Goal: Information Seeking & Learning: Learn about a topic

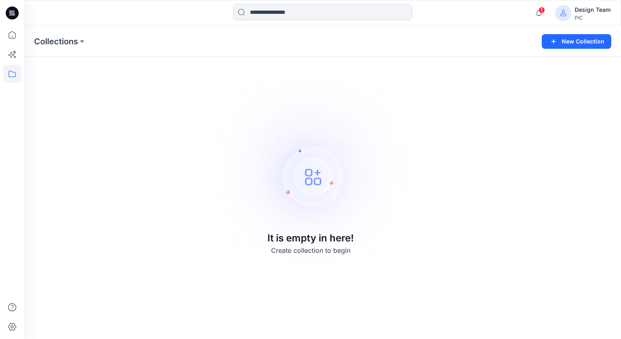
click at [600, 11] on div "Design Team" at bounding box center [593, 10] width 36 height 10
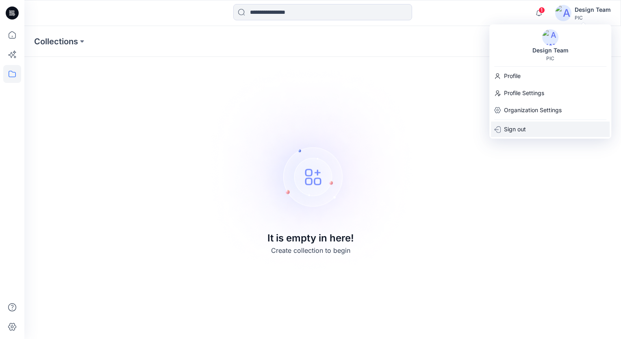
click at [527, 128] on div "Sign out" at bounding box center [550, 129] width 119 height 15
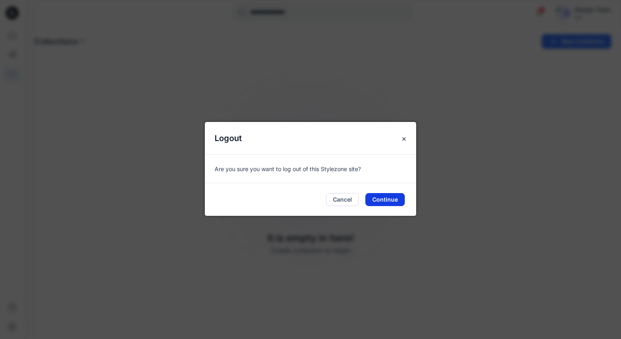
click at [391, 201] on button "Continue" at bounding box center [384, 199] width 39 height 13
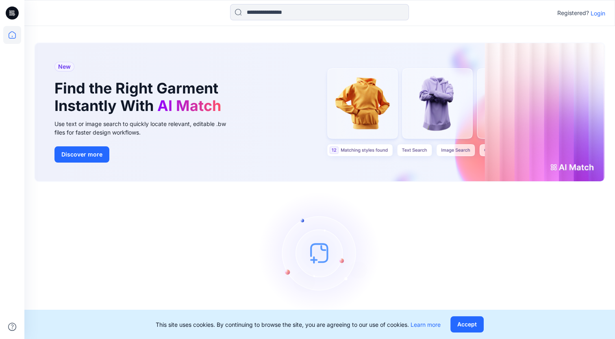
click at [599, 14] on p "Login" at bounding box center [598, 13] width 15 height 9
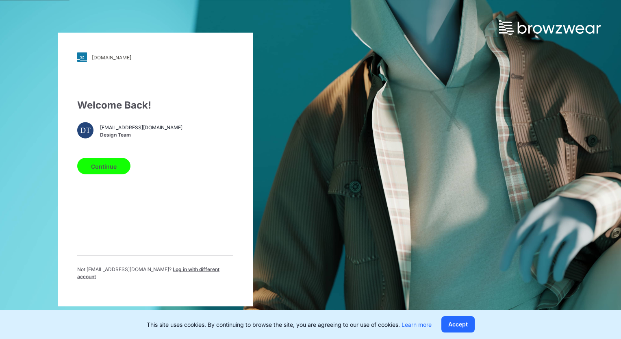
click at [117, 166] on button "Continue" at bounding box center [103, 166] width 53 height 16
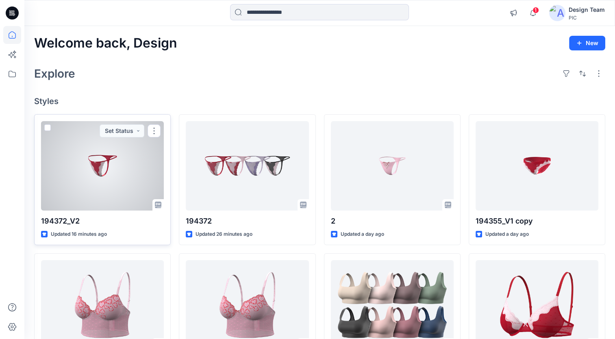
click at [132, 175] on div at bounding box center [102, 165] width 123 height 89
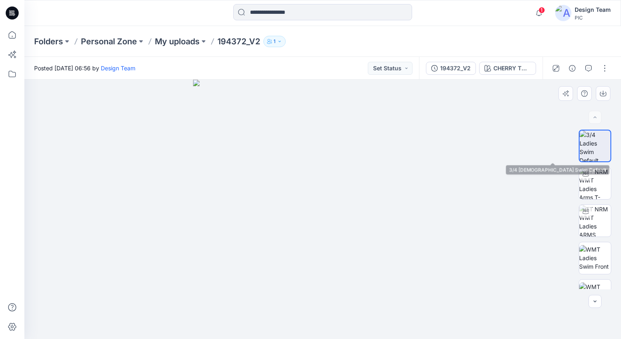
click at [603, 140] on img at bounding box center [595, 145] width 31 height 31
click at [595, 153] on img at bounding box center [595, 145] width 31 height 31
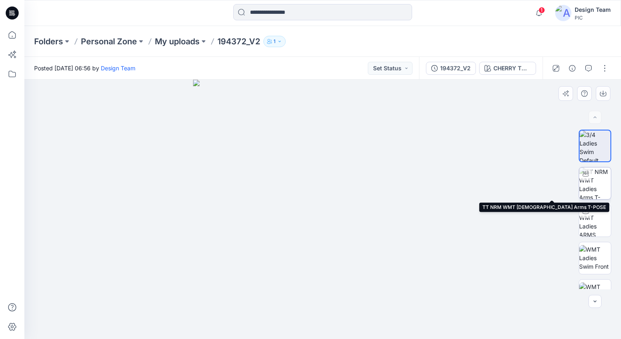
click at [595, 183] on img at bounding box center [595, 183] width 32 height 32
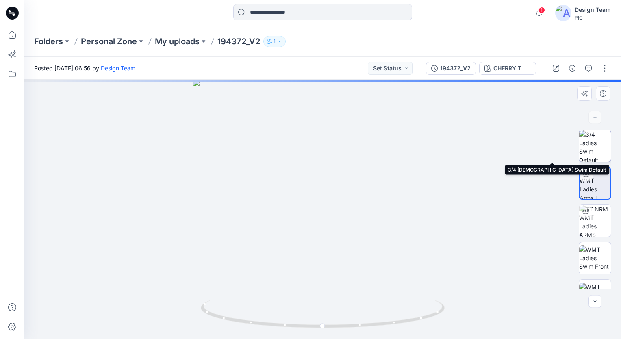
click at [598, 149] on img at bounding box center [595, 146] width 32 height 32
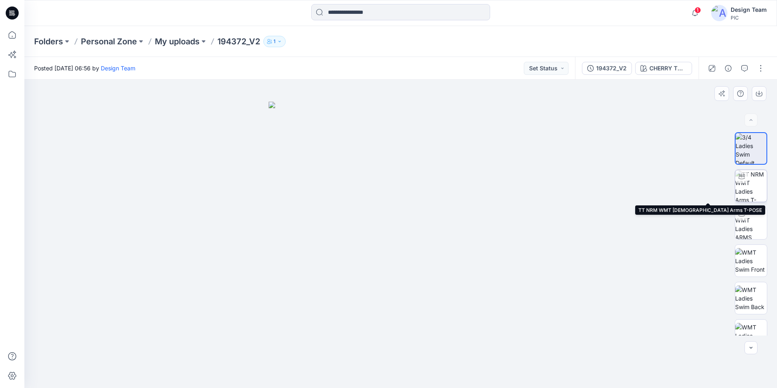
click at [621, 184] on img at bounding box center [751, 186] width 32 height 32
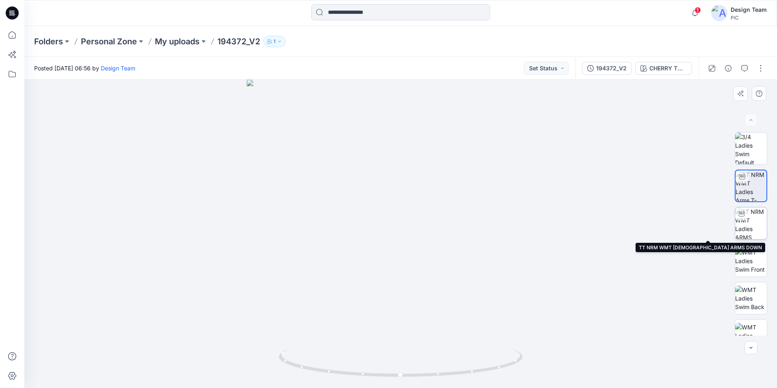
click at [621, 224] on img at bounding box center [751, 223] width 32 height 32
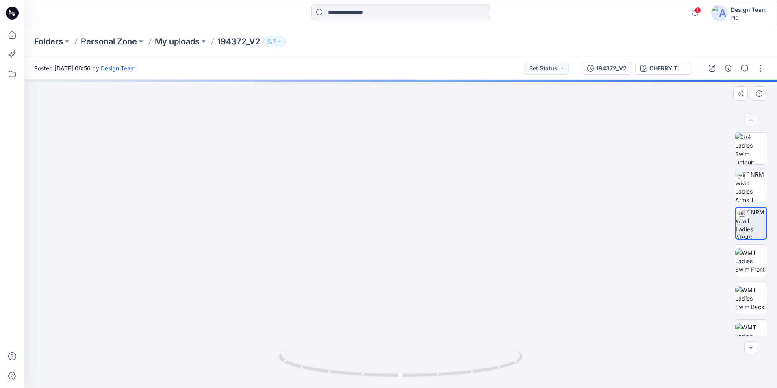
drag, startPoint x: 439, startPoint y: 294, endPoint x: 427, endPoint y: 221, distance: 74.1
click at [427, 221] on img at bounding box center [390, 77] width 793 height 621
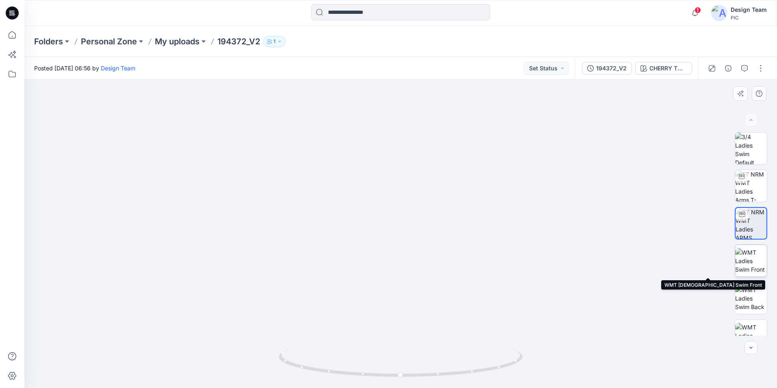
click at [621, 263] on img at bounding box center [751, 261] width 32 height 26
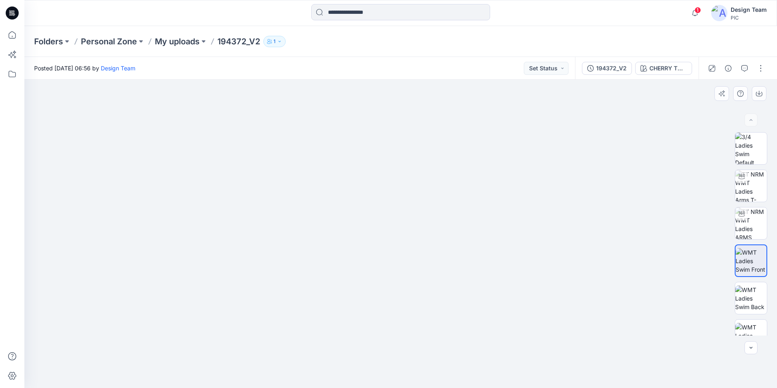
drag, startPoint x: 413, startPoint y: 288, endPoint x: 385, endPoint y: 190, distance: 101.5
click at [385, 190] on img at bounding box center [401, 130] width 528 height 515
click at [621, 301] on img at bounding box center [751, 298] width 32 height 26
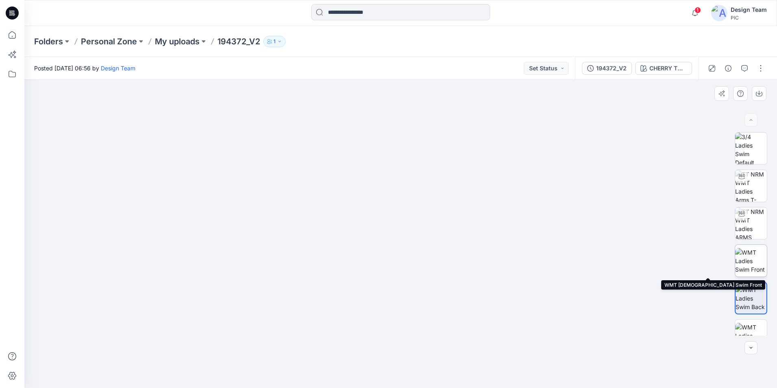
click at [621, 264] on img at bounding box center [751, 261] width 32 height 26
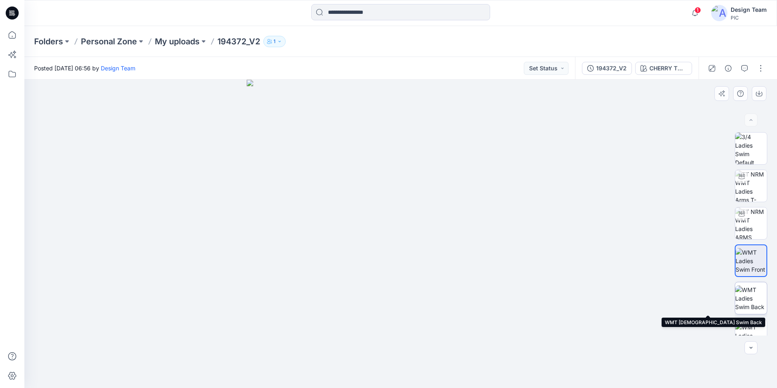
click at [621, 307] on img at bounding box center [751, 298] width 32 height 26
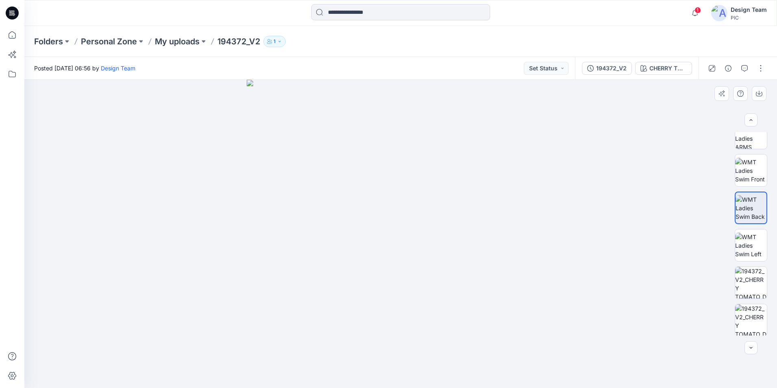
scroll to position [91, 0]
click at [621, 252] on img at bounding box center [751, 245] width 32 height 26
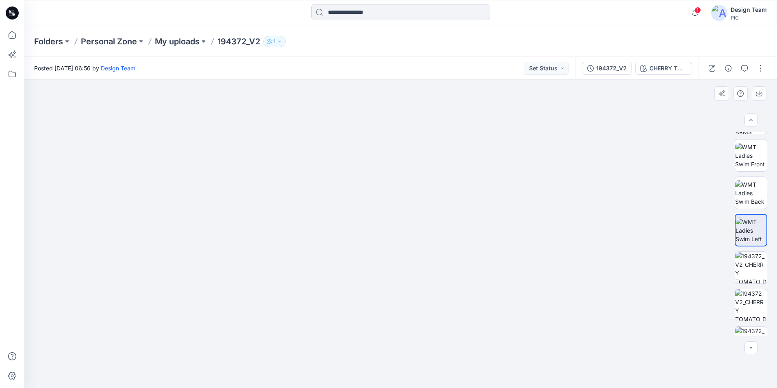
scroll to position [128, 0]
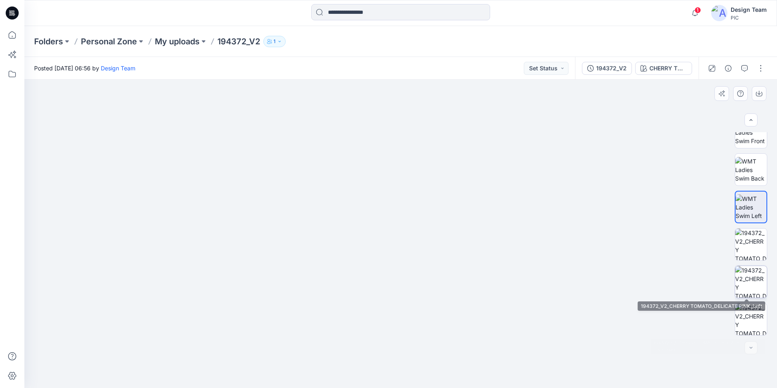
click at [621, 277] on img at bounding box center [751, 282] width 32 height 32
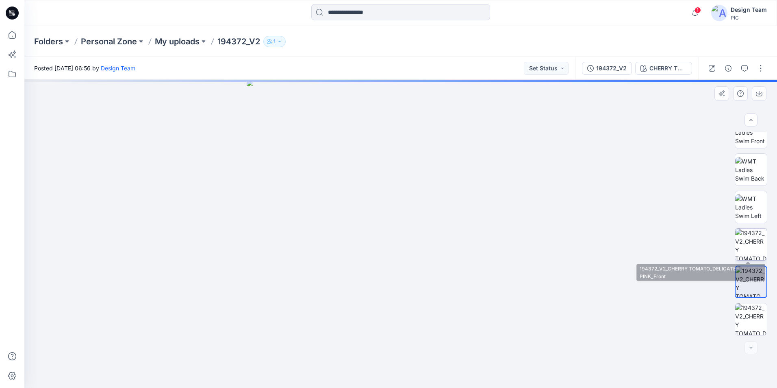
click at [621, 244] on img at bounding box center [751, 244] width 32 height 32
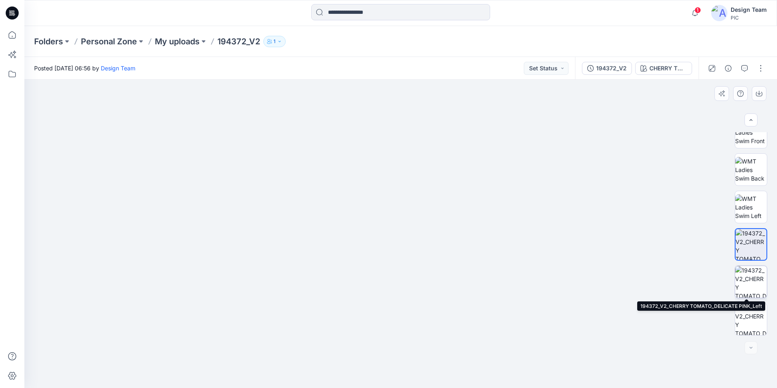
click at [621, 273] on img at bounding box center [751, 282] width 32 height 32
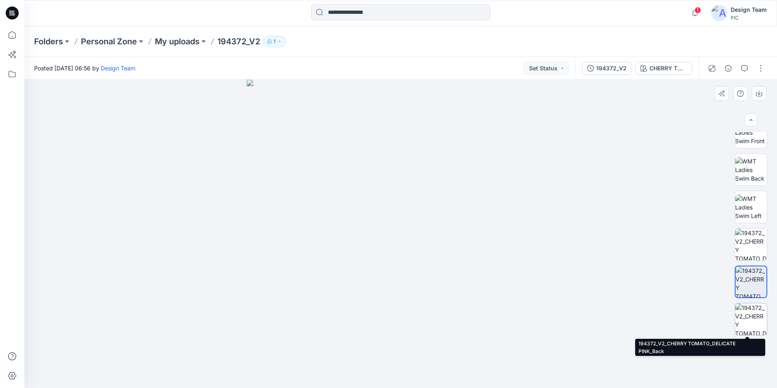
click at [621, 311] on img at bounding box center [751, 319] width 32 height 32
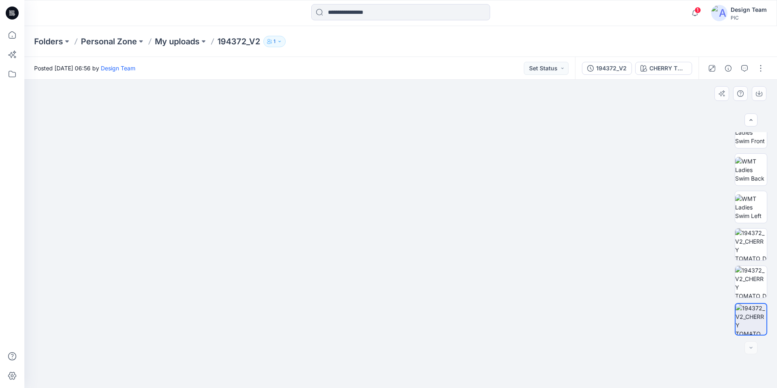
drag, startPoint x: 474, startPoint y: 105, endPoint x: 409, endPoint y: 348, distance: 250.7
click at [409, 339] on img at bounding box center [338, 206] width 903 height 364
click at [621, 284] on img at bounding box center [751, 282] width 32 height 32
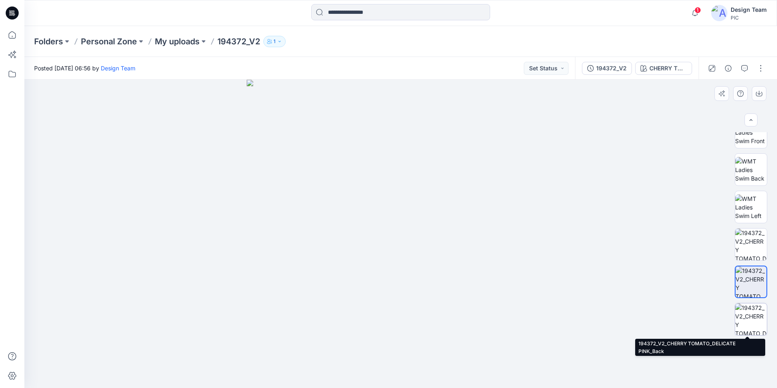
click at [621, 313] on img at bounding box center [751, 319] width 32 height 32
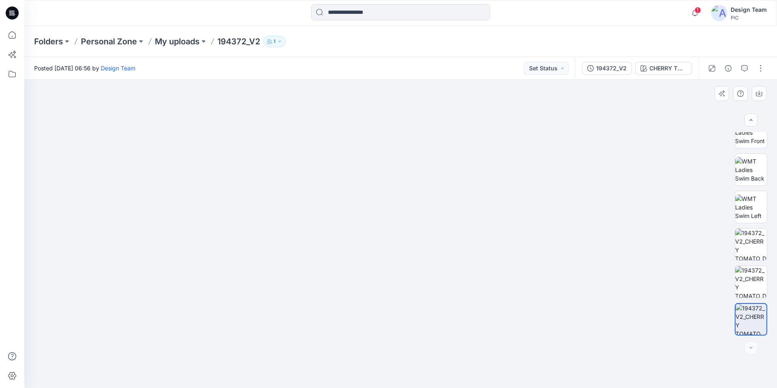
drag, startPoint x: 423, startPoint y: 323, endPoint x: 406, endPoint y: 235, distance: 89.9
click at [406, 235] on img at bounding box center [400, 147] width 531 height 482
drag, startPoint x: 388, startPoint y: 186, endPoint x: 398, endPoint y: 304, distance: 118.7
drag, startPoint x: 412, startPoint y: 124, endPoint x: 461, endPoint y: 405, distance: 286.0
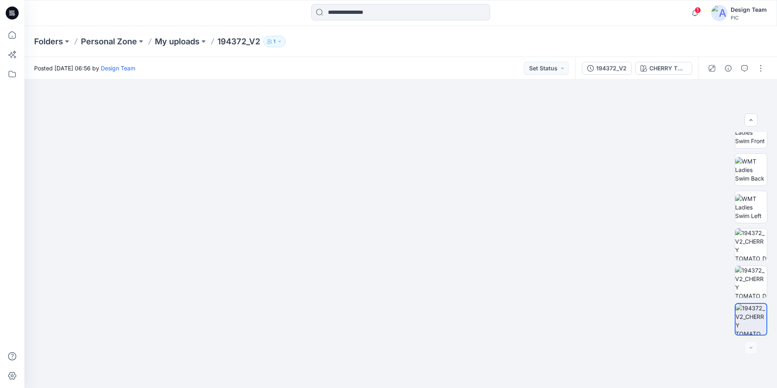
click at [461, 339] on html "1 Notifications Your style 194372_V2 is ready 18 minutes ago Your style 194372 …" at bounding box center [388, 194] width 777 height 388
drag, startPoint x: 453, startPoint y: 187, endPoint x: 433, endPoint y: 399, distance: 213.6
click at [433, 339] on html "1 Notifications Your style 194372_V2 is ready 18 minutes ago Your style 194372 …" at bounding box center [388, 194] width 777 height 388
click at [621, 274] on img at bounding box center [751, 282] width 32 height 32
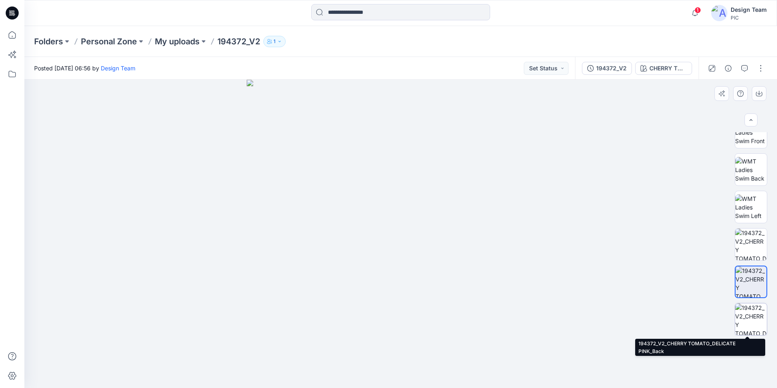
click at [621, 316] on img at bounding box center [751, 319] width 32 height 32
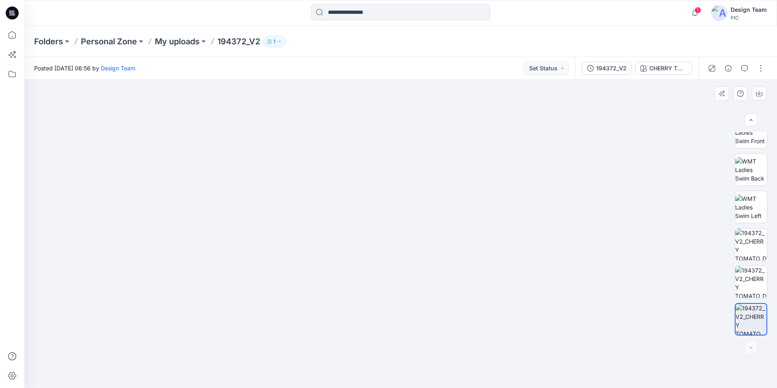
drag, startPoint x: 440, startPoint y: 342, endPoint x: 382, endPoint y: 84, distance: 264.7
drag, startPoint x: 362, startPoint y: 194, endPoint x: 441, endPoint y: 246, distance: 94.6
click at [621, 326] on img at bounding box center [751, 319] width 31 height 31
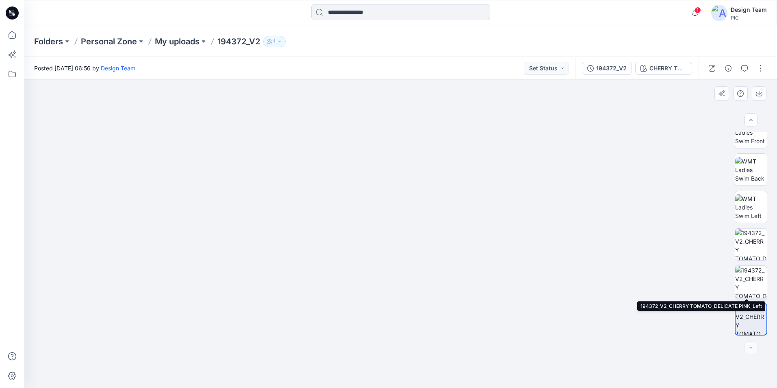
click at [621, 278] on img at bounding box center [751, 282] width 32 height 32
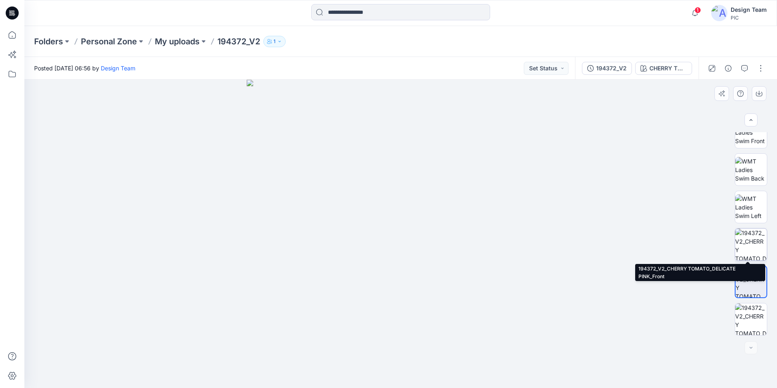
click at [621, 242] on img at bounding box center [751, 244] width 32 height 32
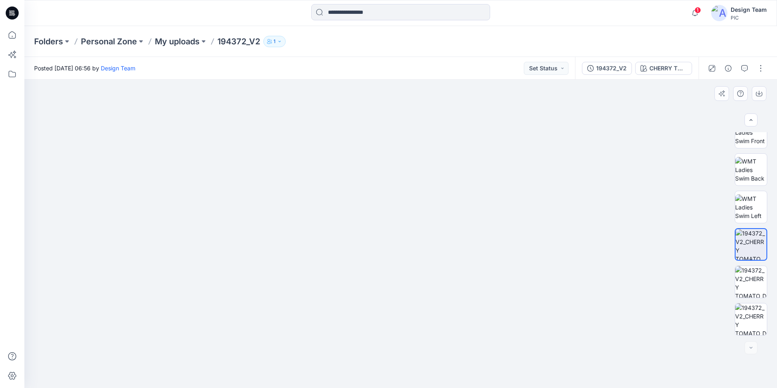
click at [340, 215] on img at bounding box center [401, 48] width 1052 height 680
drag, startPoint x: 237, startPoint y: 192, endPoint x: 345, endPoint y: 364, distance: 203.1
click at [345, 339] on img at bounding box center [509, 92] width 1220 height 592
click at [517, 255] on img at bounding box center [401, 234] width 308 height 308
click at [621, 200] on img at bounding box center [751, 207] width 32 height 26
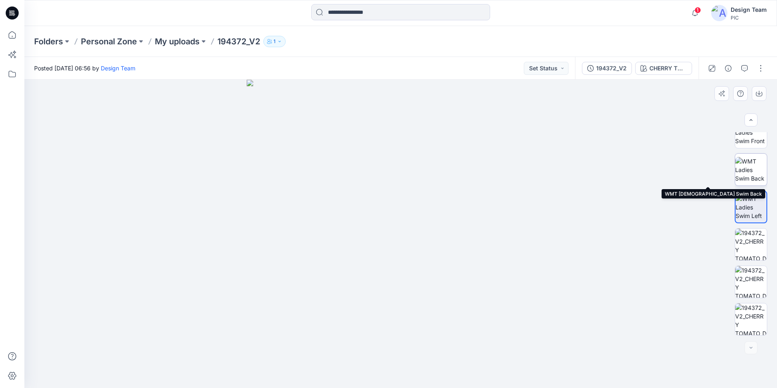
click at [621, 167] on img at bounding box center [751, 170] width 32 height 26
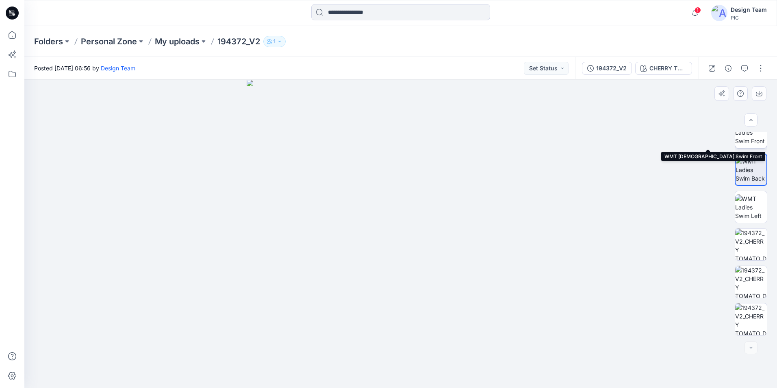
click at [621, 143] on img at bounding box center [751, 133] width 32 height 26
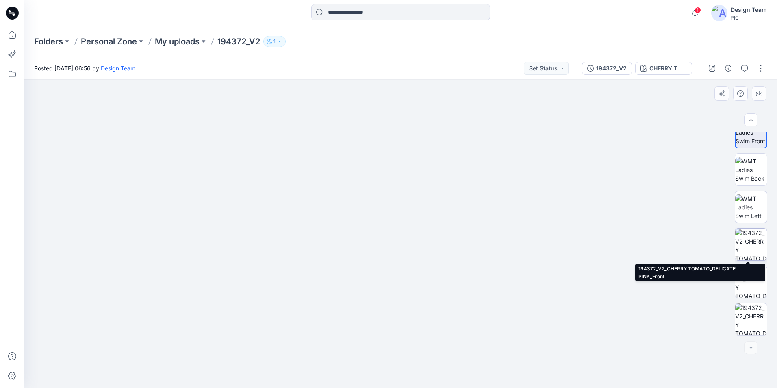
click at [621, 233] on img at bounding box center [751, 244] width 32 height 32
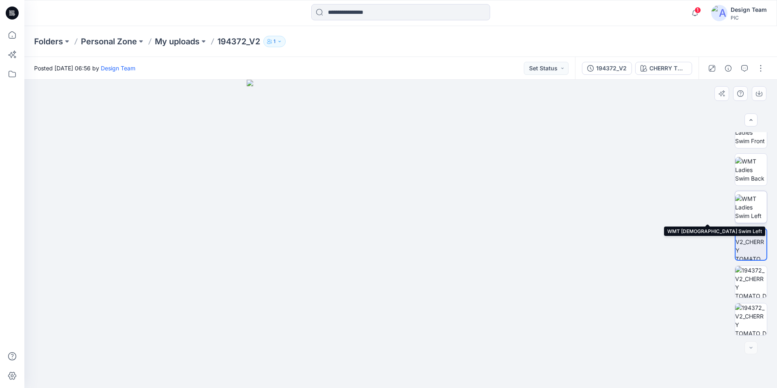
click at [621, 216] on img at bounding box center [751, 207] width 32 height 26
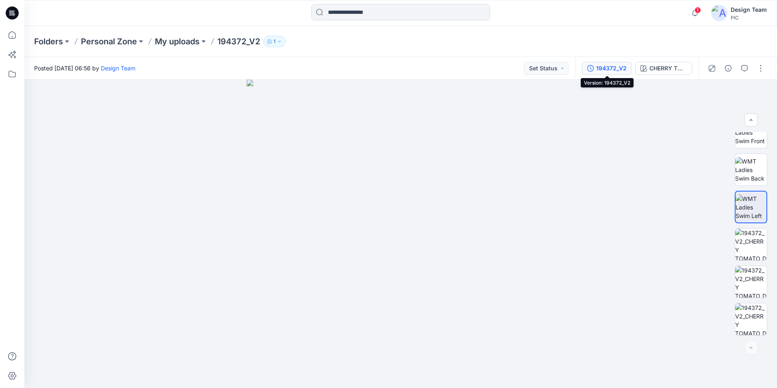
click at [620, 68] on div "194372_V2" at bounding box center [611, 68] width 30 height 9
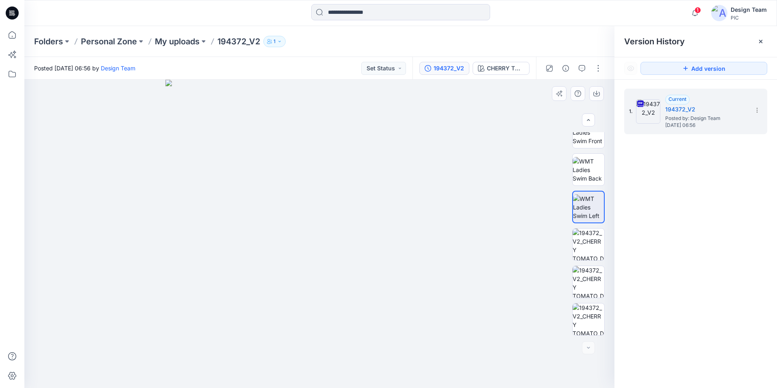
drag, startPoint x: 607, startPoint y: 238, endPoint x: 607, endPoint y: 268, distance: 29.7
click at [607, 271] on div at bounding box center [589, 233] width 52 height 203
click at [581, 140] on img at bounding box center [589, 133] width 32 height 26
drag, startPoint x: 339, startPoint y: 332, endPoint x: 341, endPoint y: 152, distance: 180.1
click at [341, 152] on img at bounding box center [319, 123] width 528 height 528
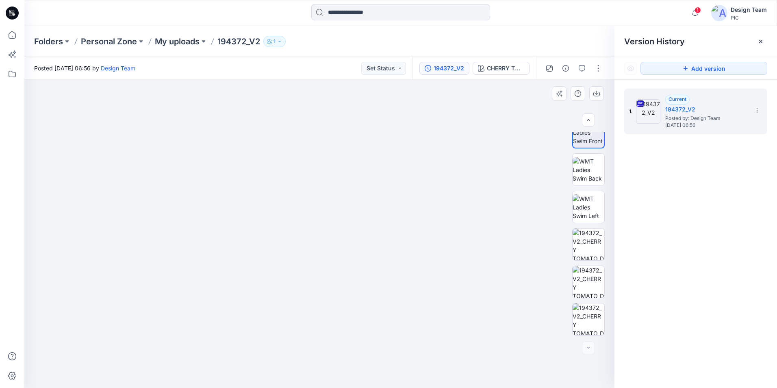
click at [330, 254] on img at bounding box center [319, 123] width 528 height 528
click at [594, 315] on img at bounding box center [589, 319] width 32 height 32
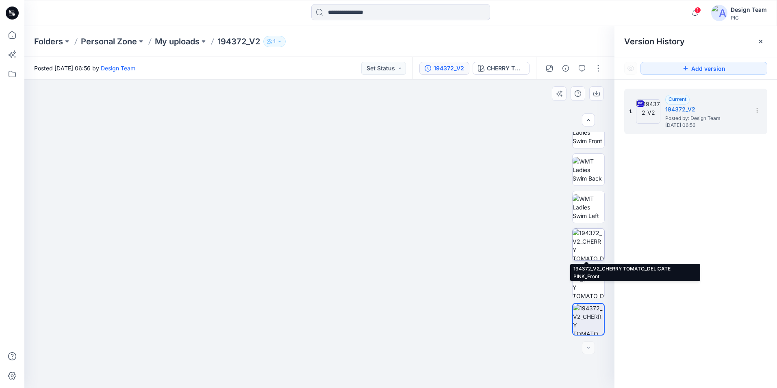
click at [592, 248] on img at bounding box center [589, 244] width 32 height 32
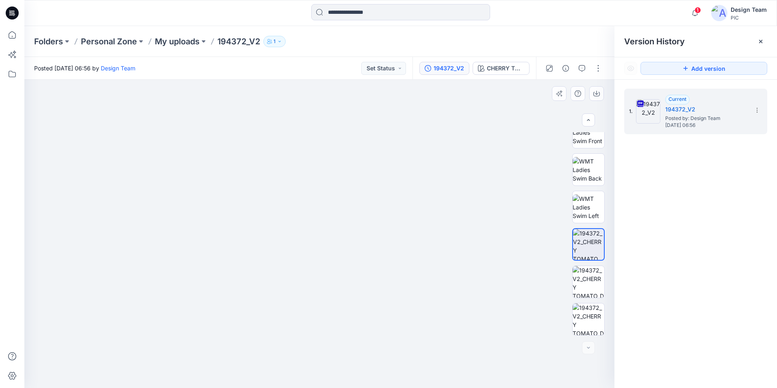
click at [169, 151] on img at bounding box center [320, 173] width 550 height 429
drag, startPoint x: 278, startPoint y: 167, endPoint x: 223, endPoint y: 278, distance: 124.5
click at [223, 278] on img at bounding box center [264, 155] width 848 height 466
drag, startPoint x: 71, startPoint y: 224, endPoint x: 285, endPoint y: 185, distance: 218.2
click at [285, 185] on img at bounding box center [398, 80] width 1220 height 615
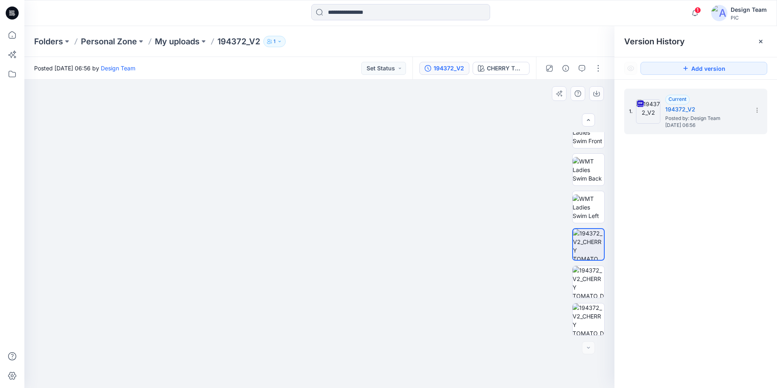
drag, startPoint x: 555, startPoint y: 165, endPoint x: 404, endPoint y: 147, distance: 151.9
click at [404, 147] on img at bounding box center [220, 108] width 996 height 559
click at [425, 138] on img at bounding box center [164, 68] width 1220 height 639
click at [550, 118] on img at bounding box center [319, 95] width 1071 height 585
drag, startPoint x: 570, startPoint y: 120, endPoint x: 415, endPoint y: 155, distance: 159.3
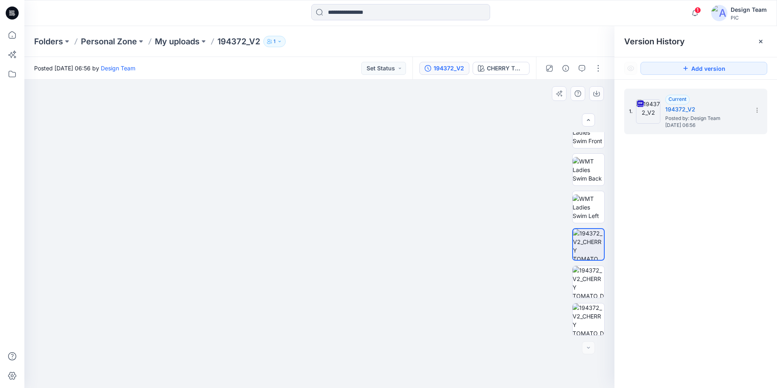
click at [415, 155] on img at bounding box center [165, 113] width 1071 height 550
drag, startPoint x: 88, startPoint y: 167, endPoint x: 370, endPoint y: 180, distance: 281.6
click at [370, 180] on img at bounding box center [398, 95] width 1220 height 583
click at [581, 245] on img at bounding box center [588, 244] width 31 height 31
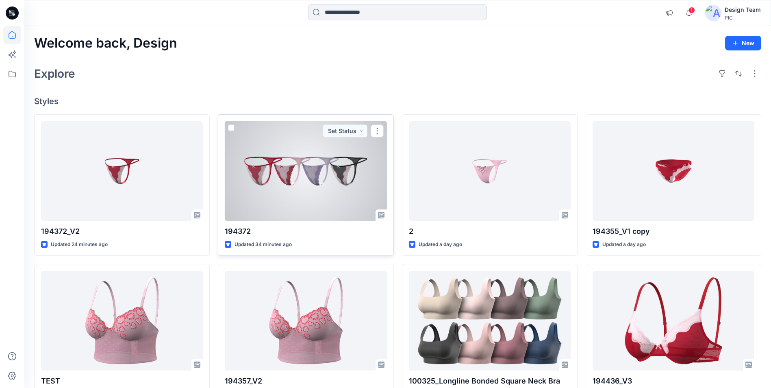
click at [301, 171] on div at bounding box center [306, 171] width 162 height 100
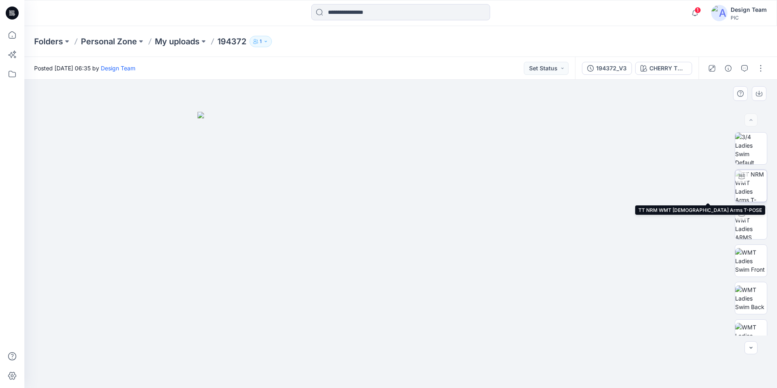
click at [621, 189] on img at bounding box center [751, 186] width 32 height 32
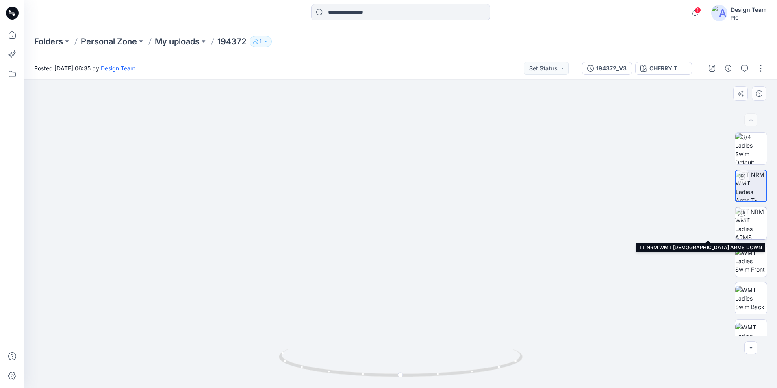
click at [621, 228] on img at bounding box center [751, 223] width 32 height 32
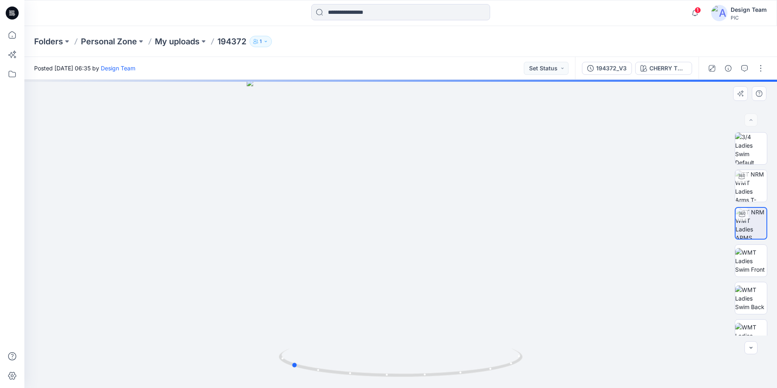
drag, startPoint x: 402, startPoint y: 376, endPoint x: 527, endPoint y: 362, distance: 126.3
click at [536, 339] on div at bounding box center [400, 234] width 753 height 308
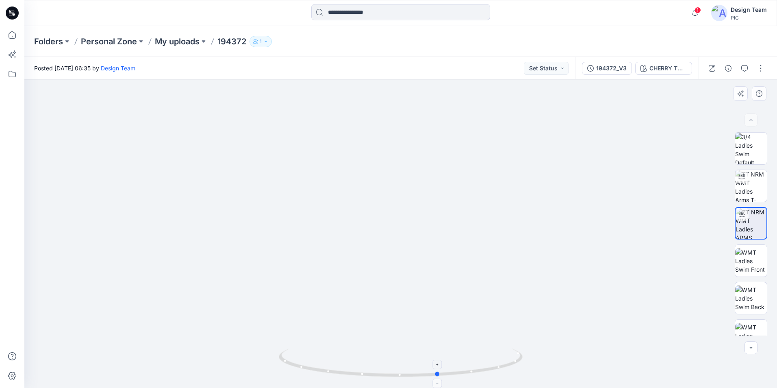
drag, startPoint x: 423, startPoint y: 378, endPoint x: 389, endPoint y: 373, distance: 34.0
click at [389, 339] on icon at bounding box center [402, 363] width 246 height 30
click at [621, 254] on img at bounding box center [751, 261] width 32 height 26
drag, startPoint x: 410, startPoint y: 309, endPoint x: 404, endPoint y: 126, distance: 183.0
click at [404, 126] on img at bounding box center [401, 123] width 528 height 528
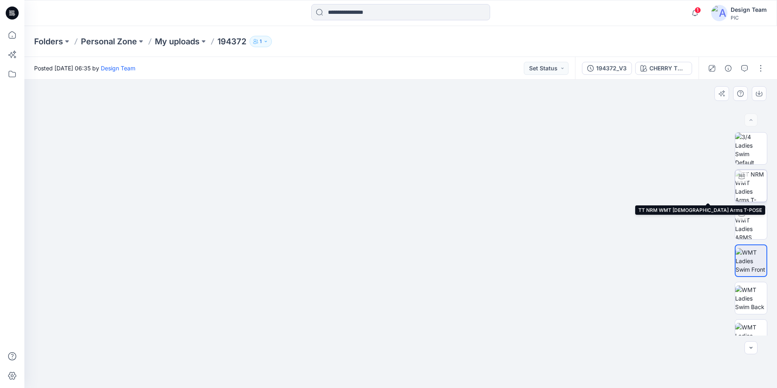
click at [621, 190] on img at bounding box center [751, 186] width 32 height 32
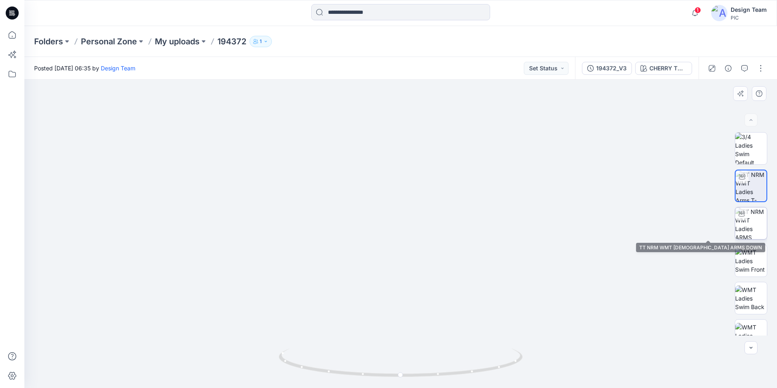
click at [621, 224] on img at bounding box center [751, 223] width 32 height 32
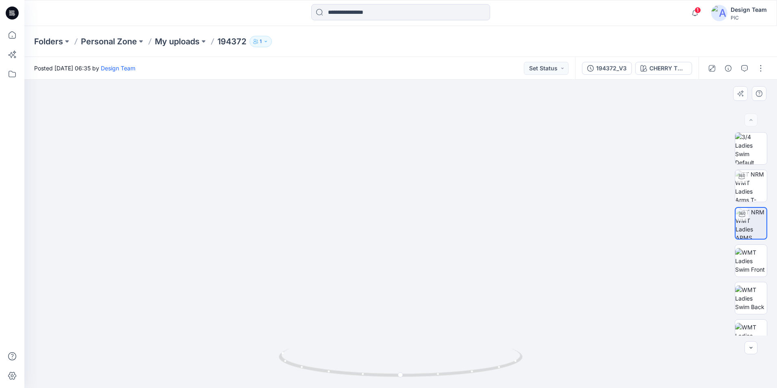
drag, startPoint x: 436, startPoint y: 311, endPoint x: 441, endPoint y: 243, distance: 68.1
click at [441, 243] on img at bounding box center [406, 79] width 793 height 618
click at [621, 260] on img at bounding box center [751, 261] width 32 height 26
drag, startPoint x: 420, startPoint y: 289, endPoint x: 403, endPoint y: 170, distance: 120.3
click at [403, 170] on img at bounding box center [401, 148] width 528 height 480
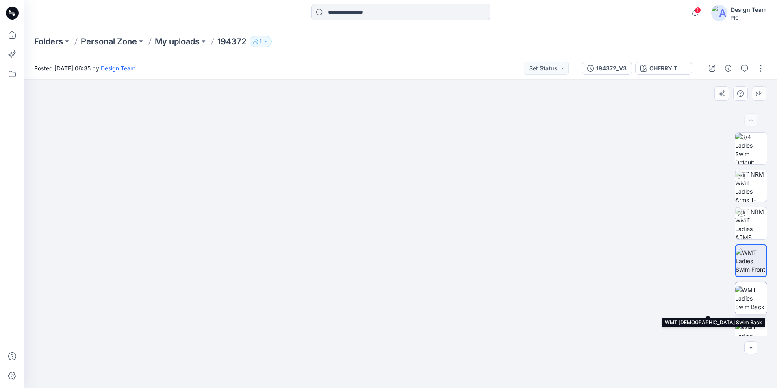
click at [621, 301] on img at bounding box center [751, 298] width 32 height 26
drag, startPoint x: 437, startPoint y: 362, endPoint x: 402, endPoint y: 221, distance: 144.9
click at [402, 221] on img at bounding box center [401, 146] width 528 height 484
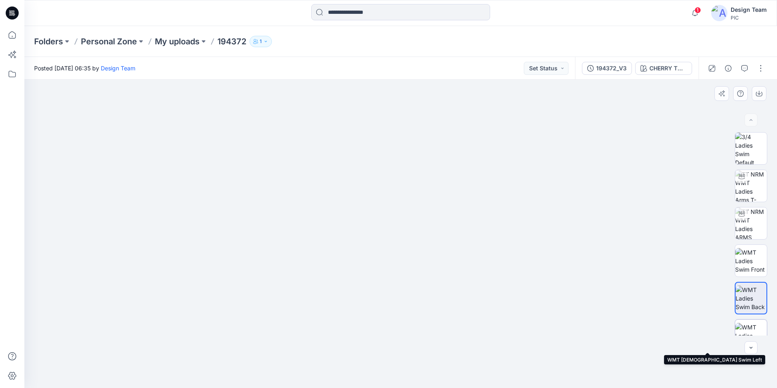
click at [621, 331] on img at bounding box center [751, 336] width 32 height 26
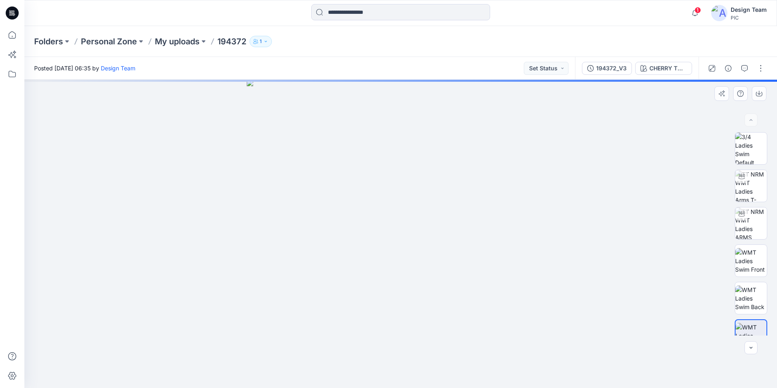
drag, startPoint x: 770, startPoint y: 213, endPoint x: 775, endPoint y: 303, distance: 90.0
click at [621, 303] on div at bounding box center [751, 233] width 52 height 203
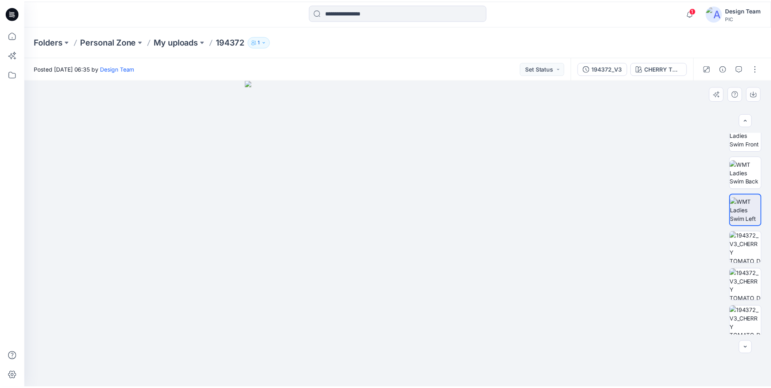
scroll to position [166, 0]
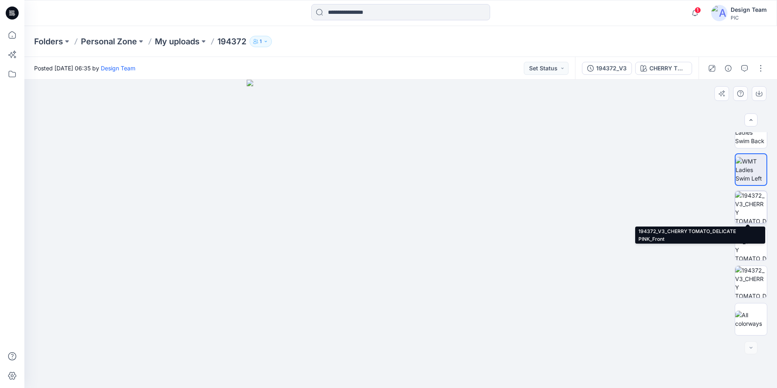
click at [621, 204] on img at bounding box center [751, 207] width 32 height 32
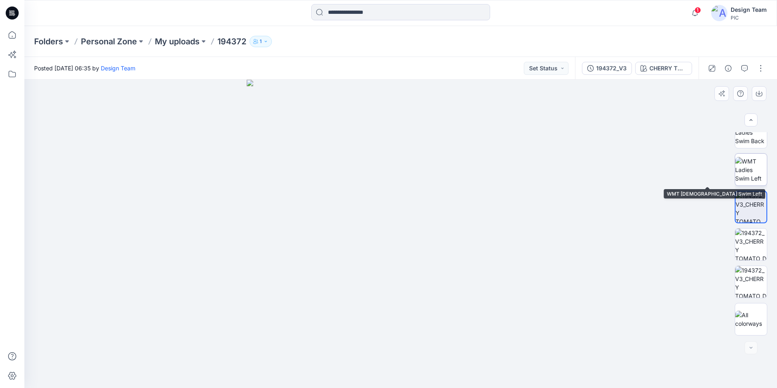
click at [621, 183] on img at bounding box center [751, 170] width 32 height 26
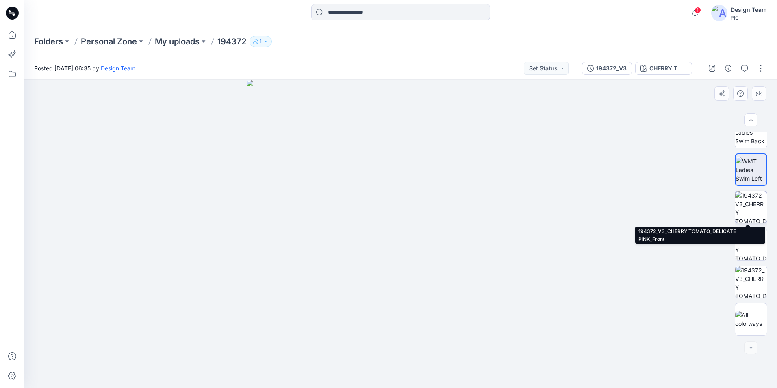
click at [621, 211] on img at bounding box center [751, 207] width 32 height 32
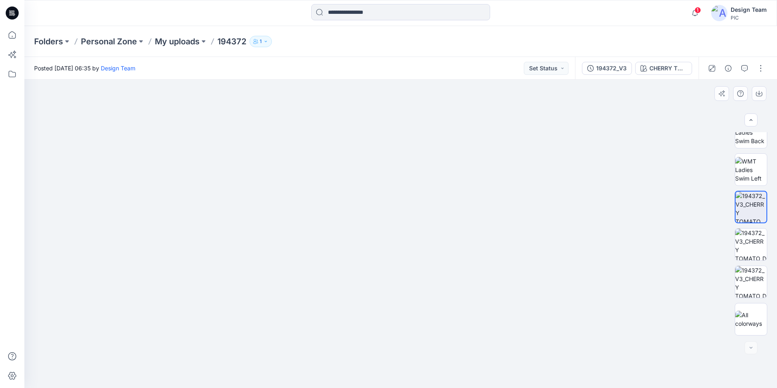
drag, startPoint x: 525, startPoint y: 140, endPoint x: 467, endPoint y: 331, distance: 199.2
click at [467, 331] on img at bounding box center [344, 101] width 1220 height 573
click at [621, 198] on img at bounding box center [751, 206] width 31 height 31
click at [621, 266] on img at bounding box center [751, 282] width 32 height 32
drag, startPoint x: 299, startPoint y: 109, endPoint x: 294, endPoint y: 302, distance: 193.2
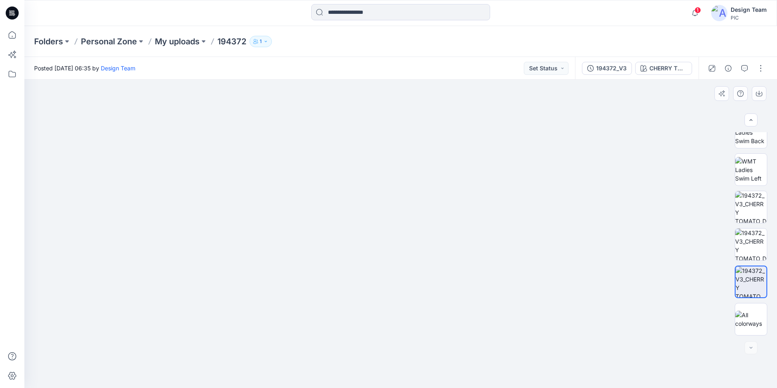
click at [294, 302] on img at bounding box center [395, 200] width 829 height 376
click at [621, 281] on img at bounding box center [751, 281] width 31 height 31
click at [621, 241] on img at bounding box center [751, 244] width 32 height 32
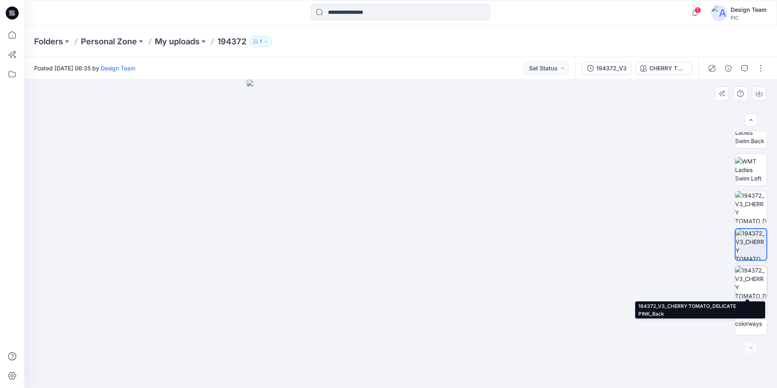
click at [621, 280] on img at bounding box center [751, 282] width 32 height 32
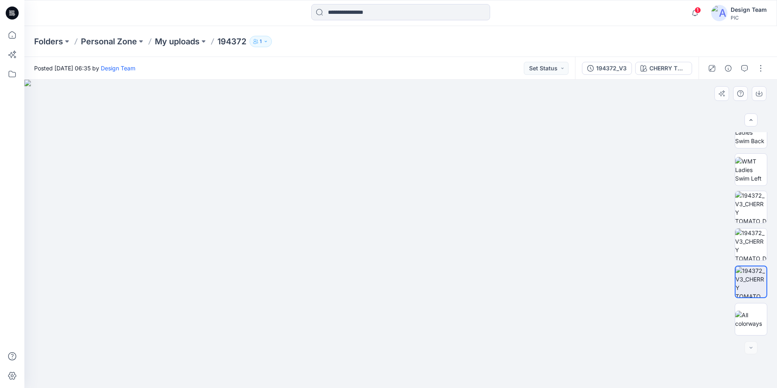
drag, startPoint x: 389, startPoint y: 92, endPoint x: 411, endPoint y: 331, distance: 239.6
click at [411, 331] on img at bounding box center [401, 234] width 754 height 308
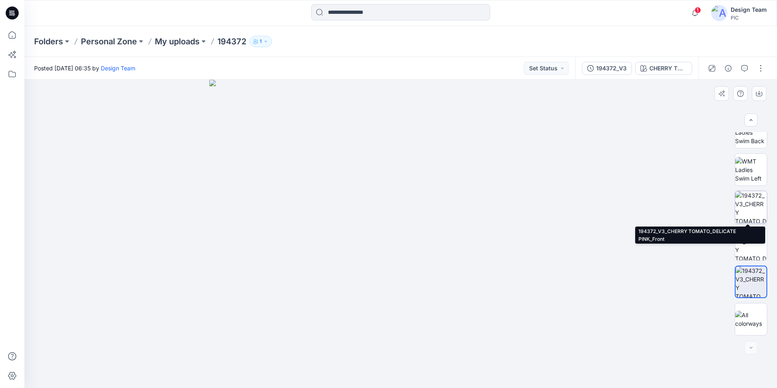
click at [621, 207] on img at bounding box center [751, 207] width 32 height 32
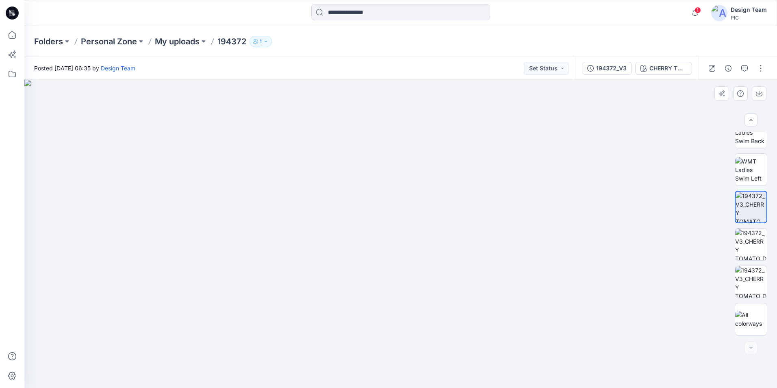
drag, startPoint x: 418, startPoint y: 101, endPoint x: 420, endPoint y: 332, distance: 230.9
click at [420, 332] on img at bounding box center [401, 234] width 754 height 308
click at [621, 248] on img at bounding box center [751, 244] width 32 height 32
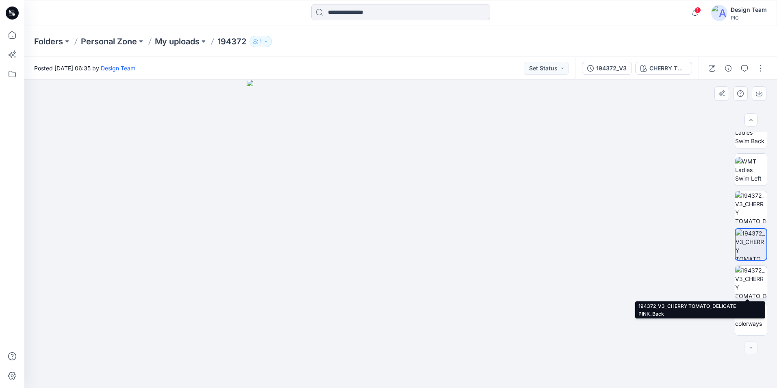
click at [621, 274] on img at bounding box center [751, 282] width 32 height 32
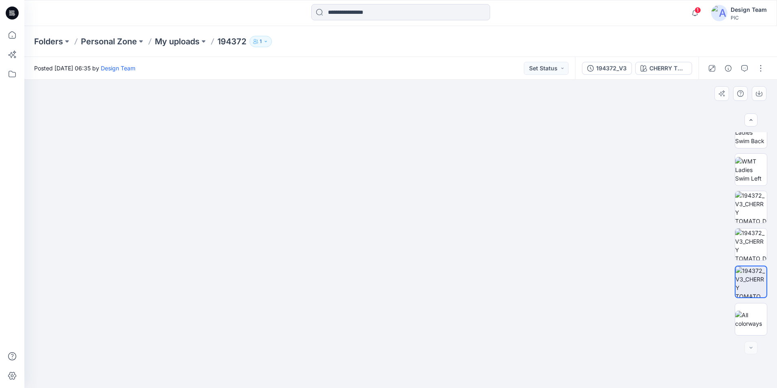
drag, startPoint x: 409, startPoint y: 117, endPoint x: 382, endPoint y: 254, distance: 139.9
click at [382, 254] on img at bounding box center [401, 228] width 606 height 320
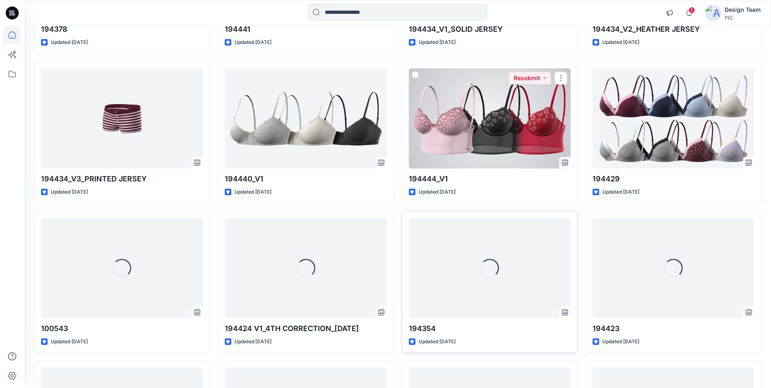
scroll to position [1837, 0]
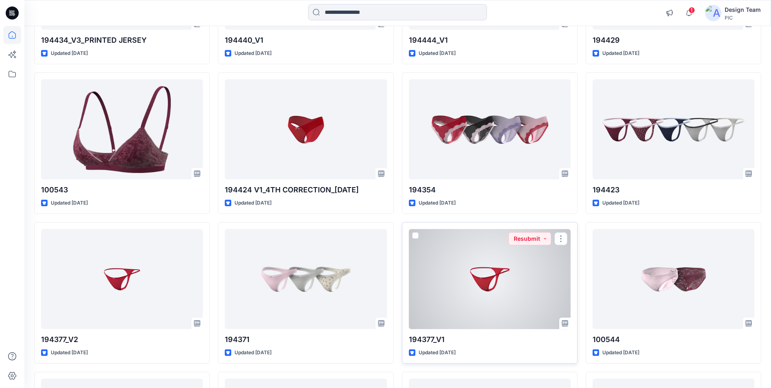
click at [559, 265] on div at bounding box center [490, 279] width 162 height 100
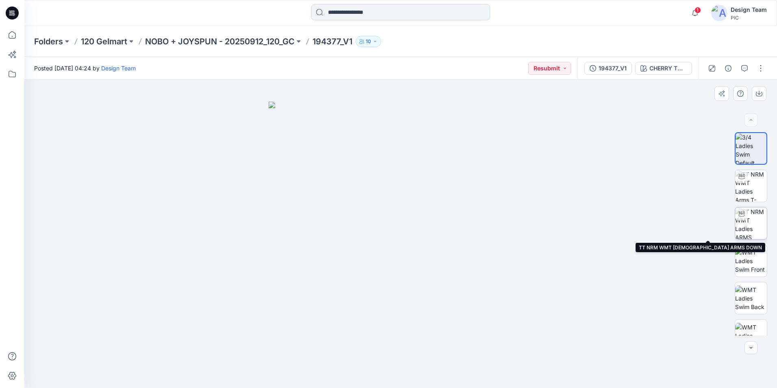
click at [621, 227] on img at bounding box center [751, 223] width 32 height 32
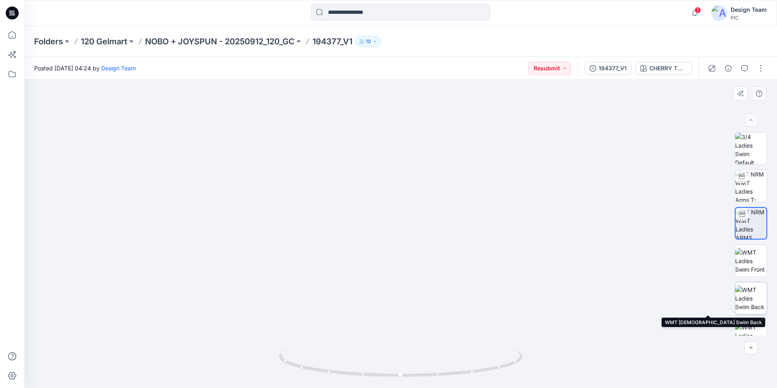
click at [621, 295] on img at bounding box center [751, 298] width 32 height 26
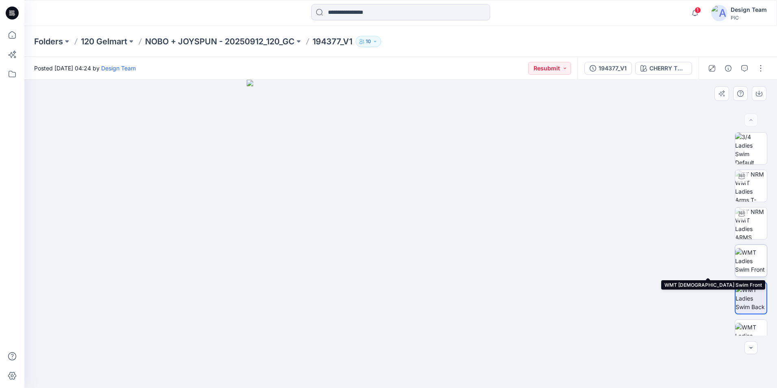
click at [621, 272] on img at bounding box center [751, 261] width 32 height 26
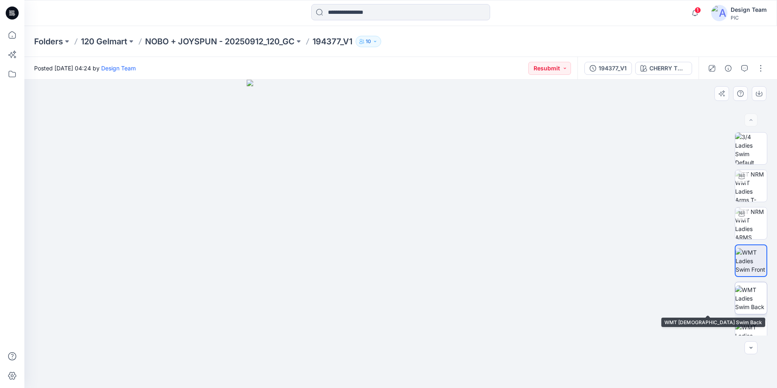
click at [621, 307] on img at bounding box center [751, 298] width 32 height 26
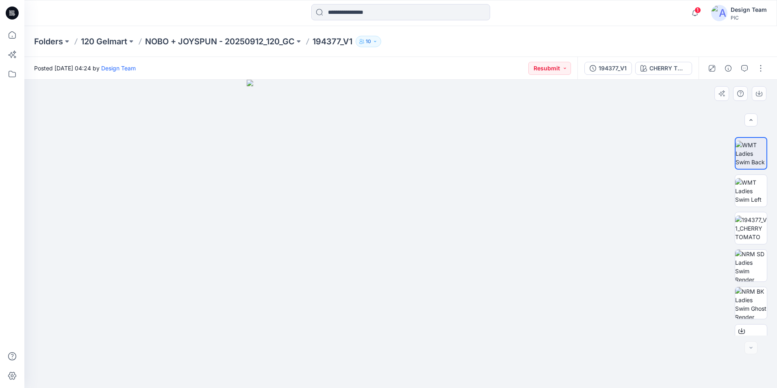
scroll to position [166, 0]
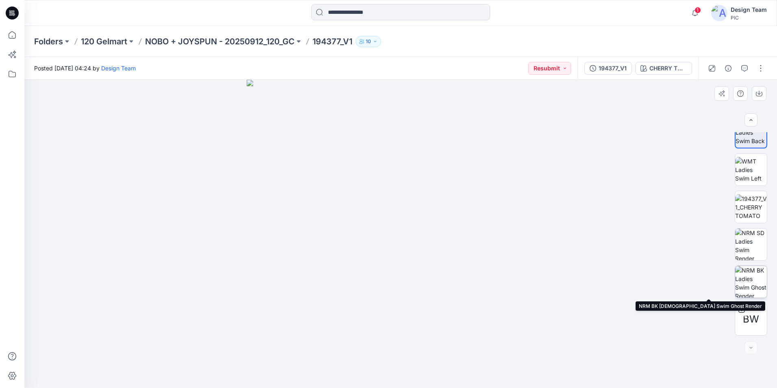
click at [621, 276] on img at bounding box center [751, 282] width 32 height 32
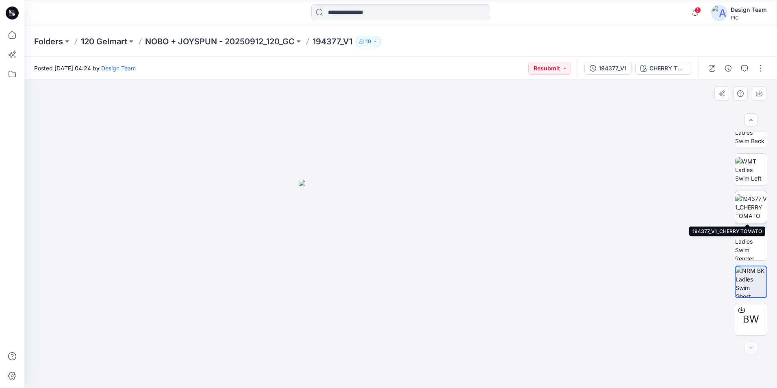
click at [621, 211] on img at bounding box center [751, 207] width 32 height 26
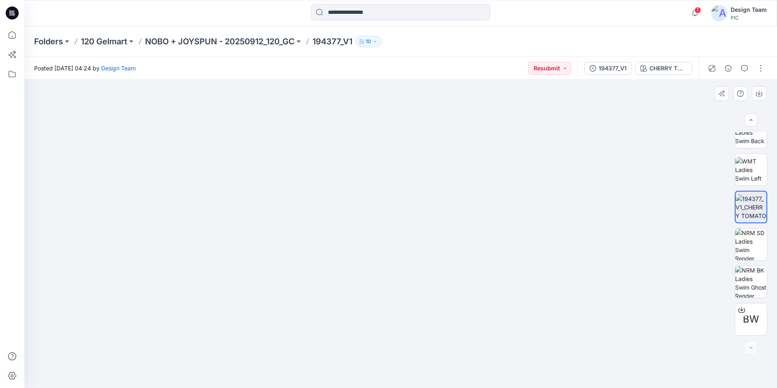
drag, startPoint x: 407, startPoint y: 178, endPoint x: 394, endPoint y: 302, distance: 125.4
click at [394, 302] on img at bounding box center [397, 124] width 760 height 528
drag, startPoint x: 763, startPoint y: 244, endPoint x: 759, endPoint y: 319, distance: 74.9
click at [621, 322] on div "BW" at bounding box center [751, 233] width 33 height 203
click at [621, 339] on div at bounding box center [751, 347] width 13 height 13
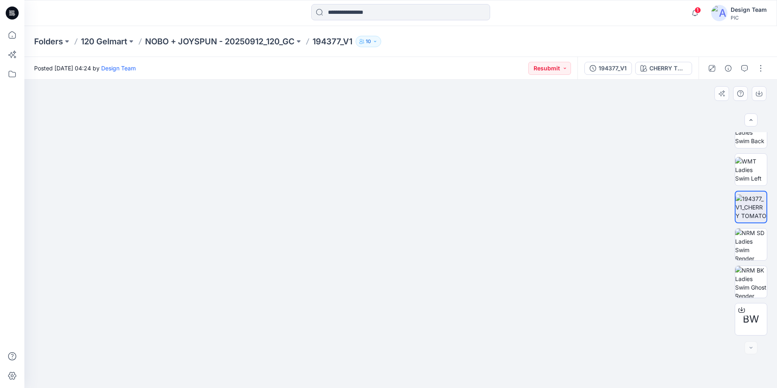
click at [621, 339] on div at bounding box center [751, 347] width 13 height 13
click at [621, 289] on img at bounding box center [751, 282] width 32 height 32
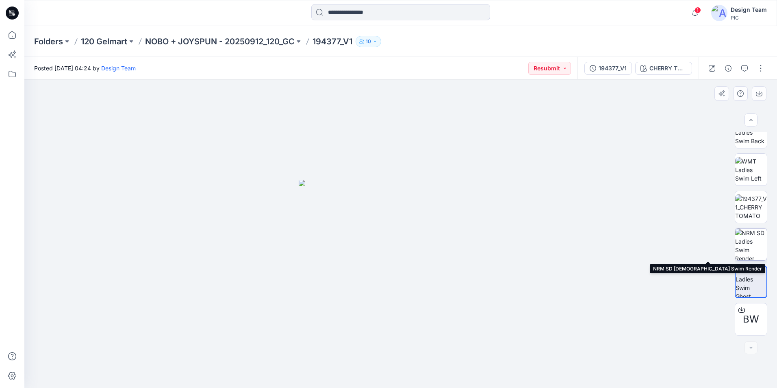
click at [621, 241] on img at bounding box center [751, 244] width 32 height 32
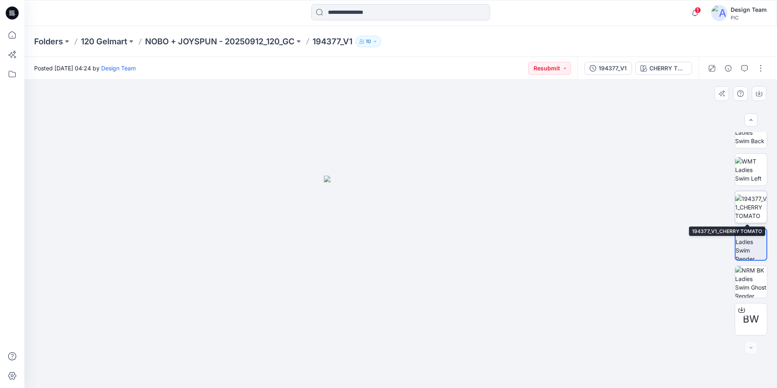
click at [621, 206] on img at bounding box center [751, 207] width 32 height 26
drag, startPoint x: 430, startPoint y: 142, endPoint x: 411, endPoint y: 246, distance: 105.3
click at [411, 246] on img at bounding box center [382, 75] width 878 height 626
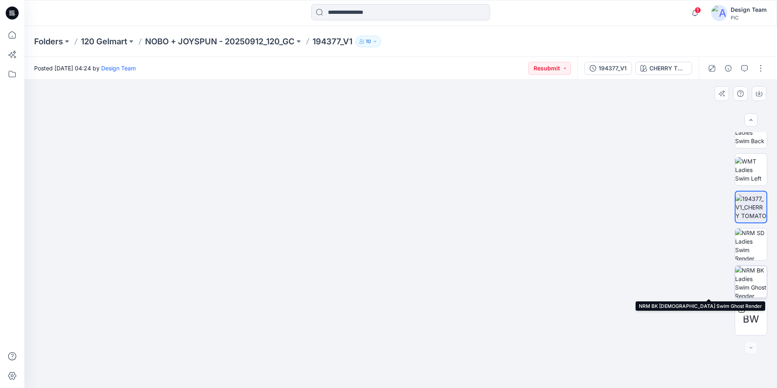
click at [621, 265] on div at bounding box center [751, 281] width 33 height 33
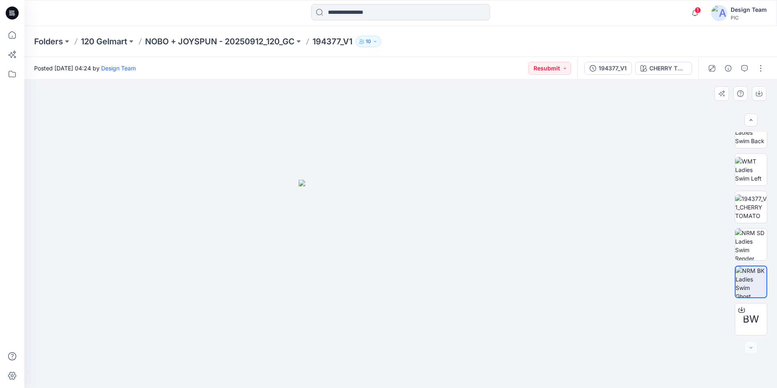
click at [621, 214] on div at bounding box center [400, 234] width 753 height 308
click at [498, 224] on img at bounding box center [401, 284] width 204 height 208
click at [621, 209] on img at bounding box center [751, 207] width 32 height 26
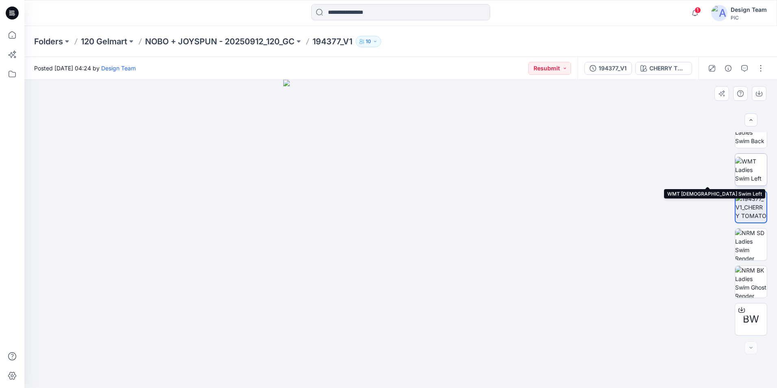
click at [621, 167] on img at bounding box center [751, 170] width 32 height 26
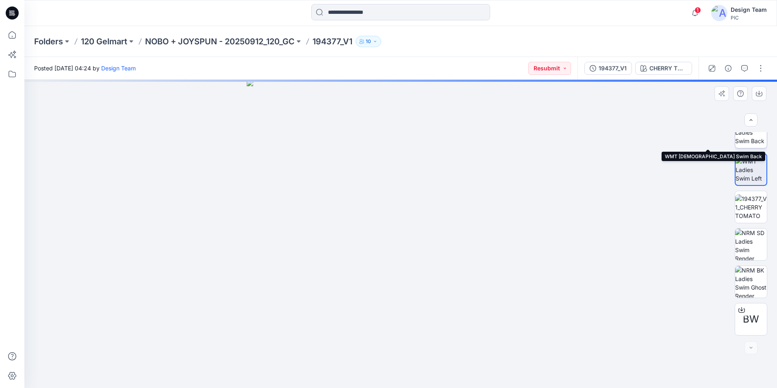
click at [621, 142] on img at bounding box center [751, 133] width 32 height 26
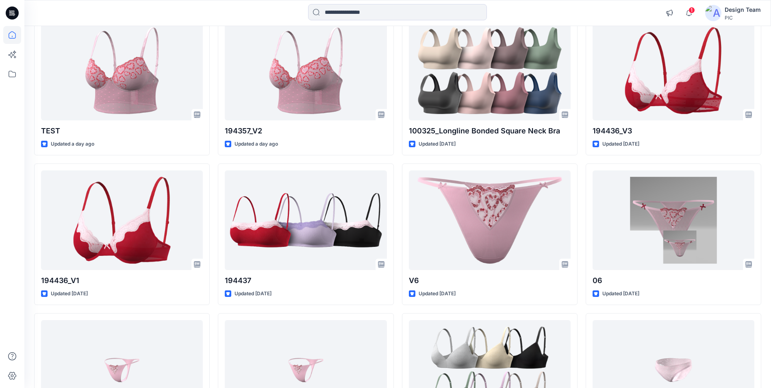
scroll to position [89, 0]
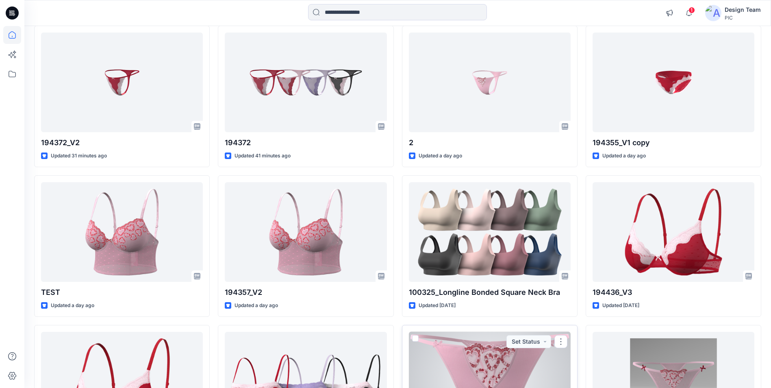
click at [520, 339] on div at bounding box center [490, 382] width 162 height 100
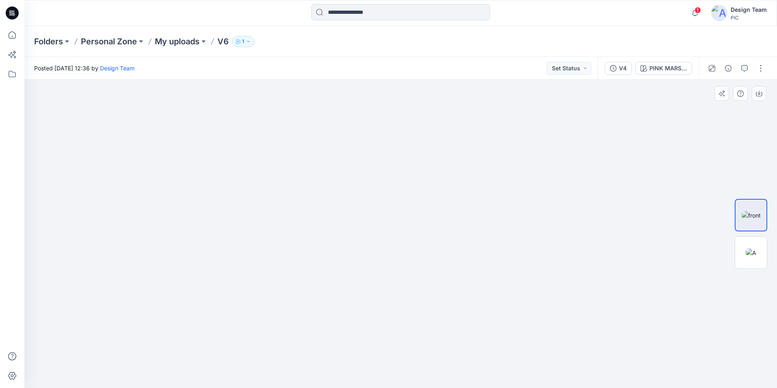
drag, startPoint x: 408, startPoint y: 91, endPoint x: 402, endPoint y: 263, distance: 172.5
click at [402, 263] on img at bounding box center [395, 178] width 882 height 419
click at [621, 250] on img at bounding box center [751, 252] width 11 height 9
drag, startPoint x: 407, startPoint y: 189, endPoint x: 417, endPoint y: 338, distance: 149.1
click at [417, 338] on img at bounding box center [398, 117] width 882 height 539
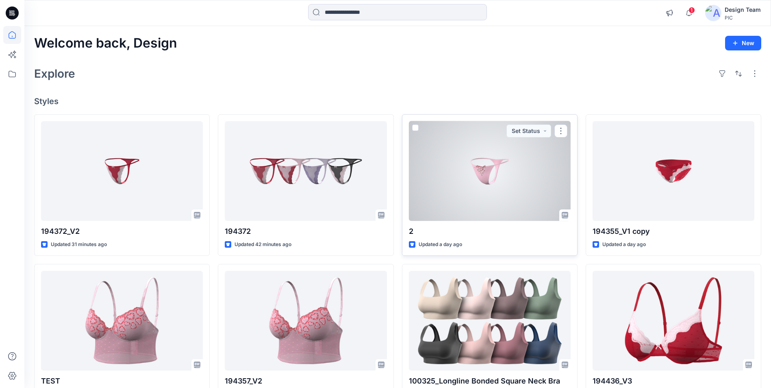
click at [501, 160] on div at bounding box center [490, 171] width 162 height 100
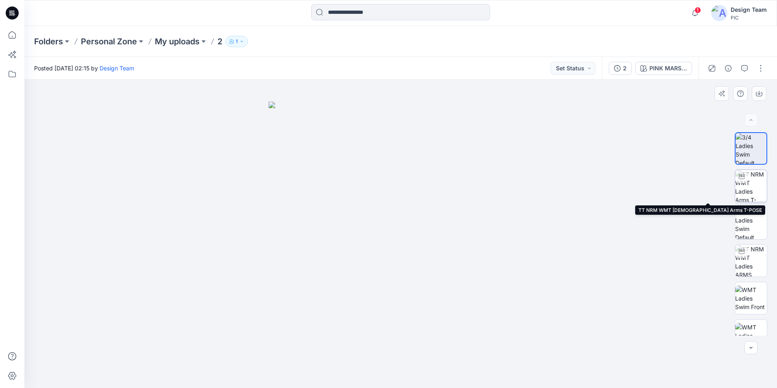
click at [621, 187] on img at bounding box center [751, 186] width 32 height 32
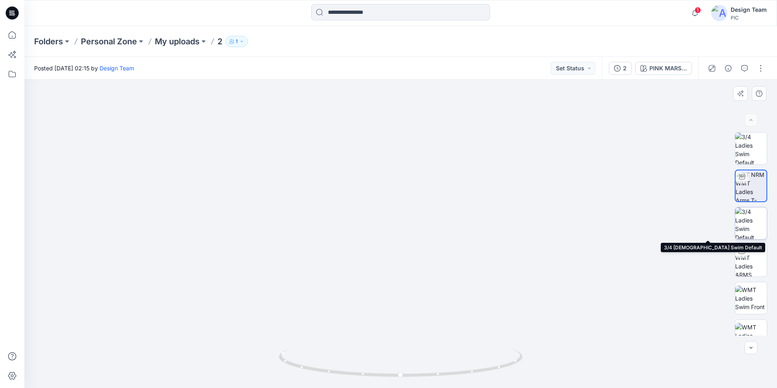
click at [621, 222] on img at bounding box center [751, 223] width 32 height 32
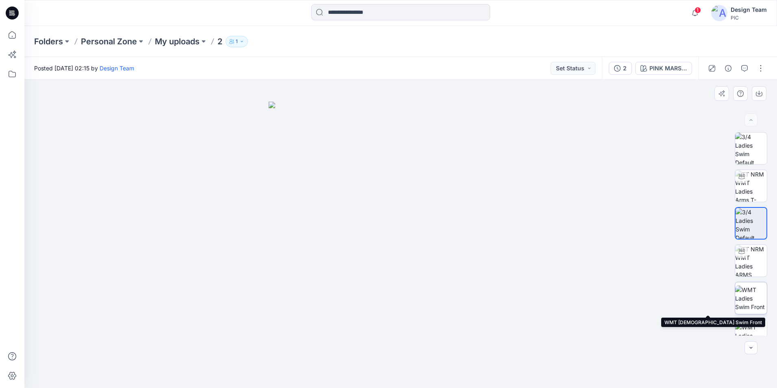
click at [621, 304] on img at bounding box center [751, 298] width 32 height 26
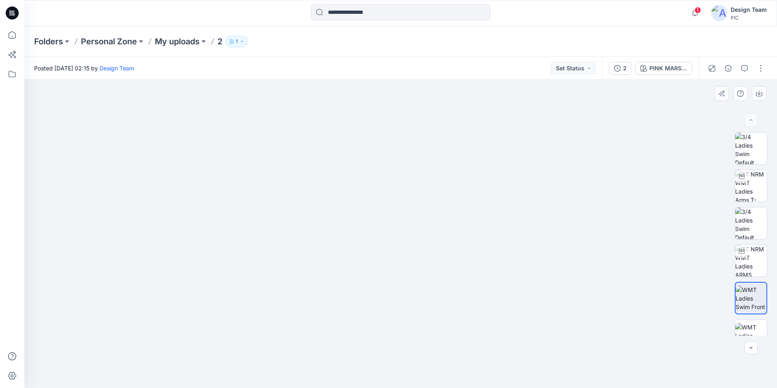
drag, startPoint x: 433, startPoint y: 302, endPoint x: 441, endPoint y: 207, distance: 95.5
click at [438, 215] on img at bounding box center [401, 179] width 528 height 418
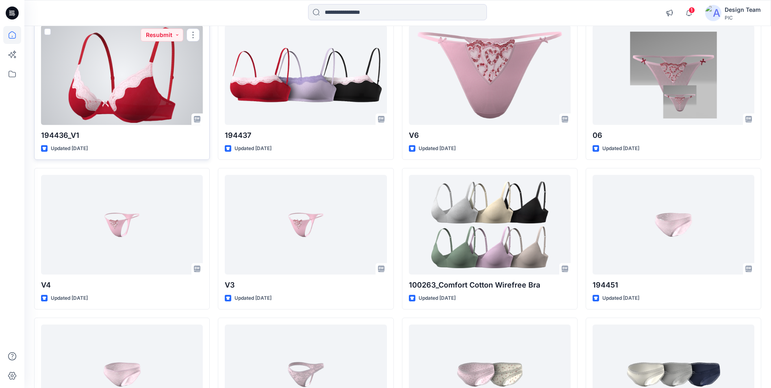
scroll to position [407, 0]
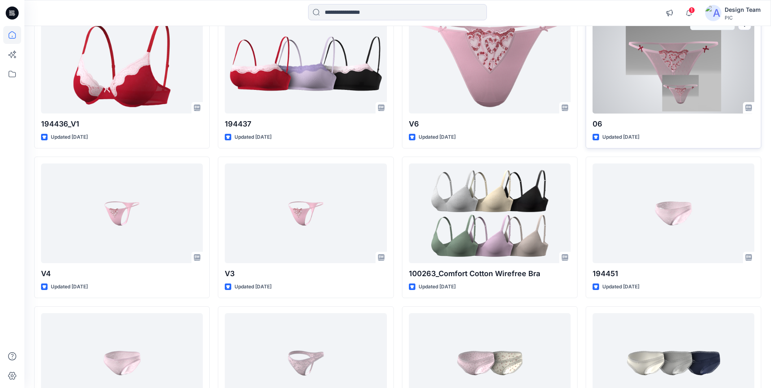
click at [621, 49] on div at bounding box center [674, 64] width 162 height 100
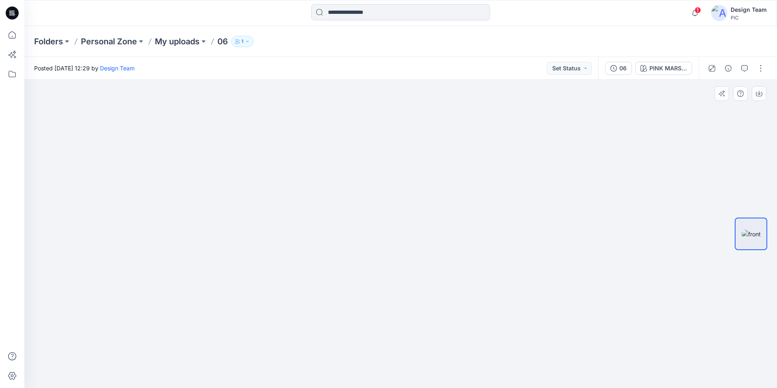
drag, startPoint x: 374, startPoint y: 138, endPoint x: 373, endPoint y: 165, distance: 26.9
click at [373, 165] on img at bounding box center [400, 167] width 627 height 441
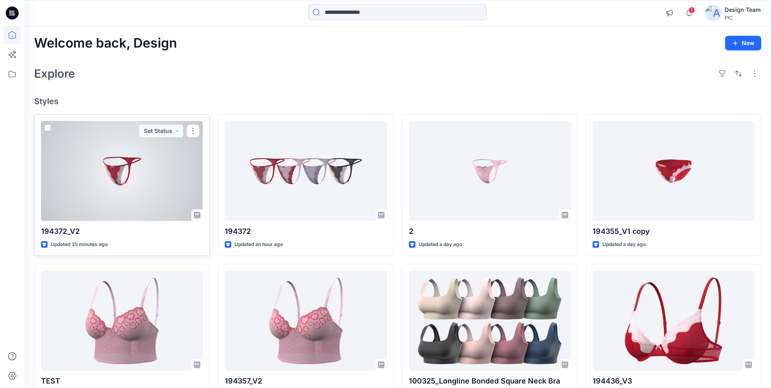
click at [131, 165] on div at bounding box center [122, 171] width 162 height 100
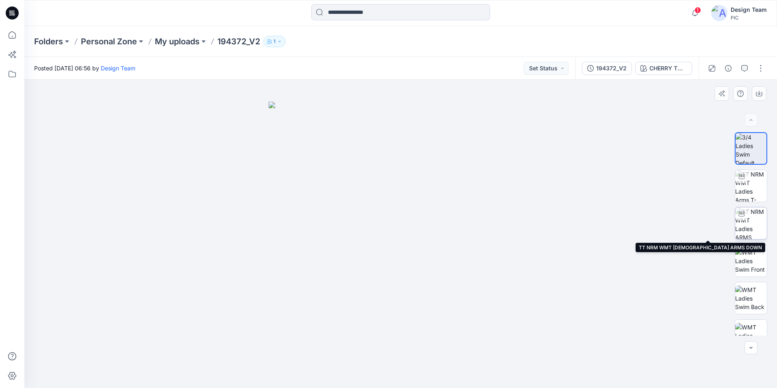
click at [621, 221] on img at bounding box center [751, 223] width 32 height 32
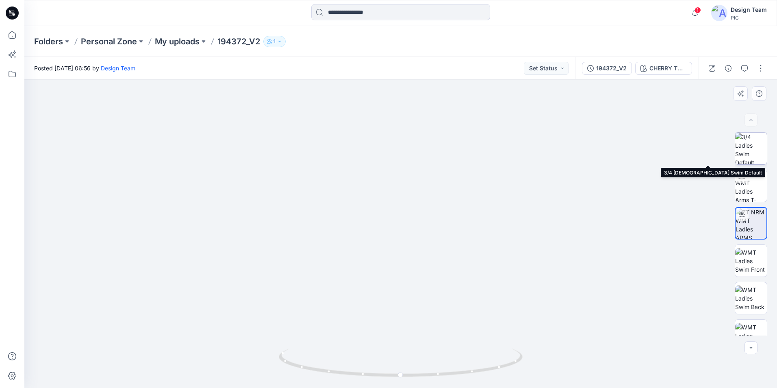
click at [621, 149] on img at bounding box center [751, 149] width 32 height 32
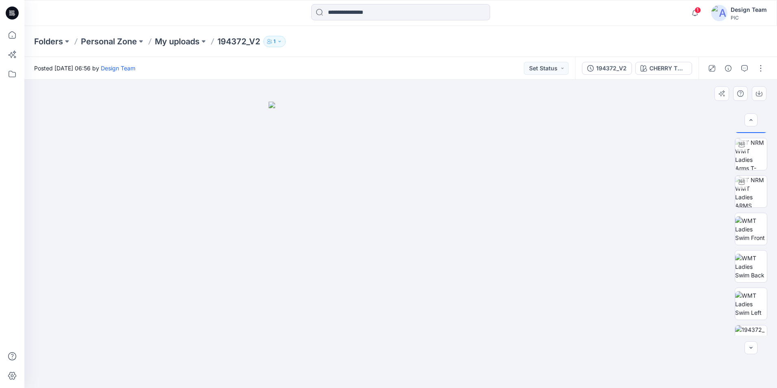
scroll to position [128, 0]
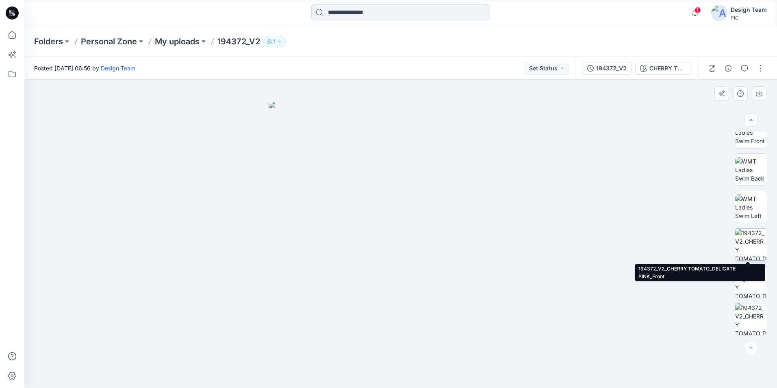
click at [621, 244] on img at bounding box center [751, 244] width 32 height 32
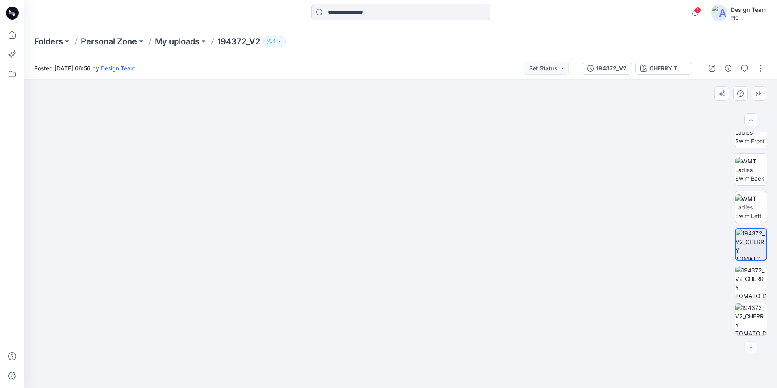
drag, startPoint x: 439, startPoint y: 176, endPoint x: 387, endPoint y: 291, distance: 126.4
click at [387, 291] on img at bounding box center [401, 216] width 606 height 343
click at [621, 307] on img at bounding box center [751, 319] width 32 height 32
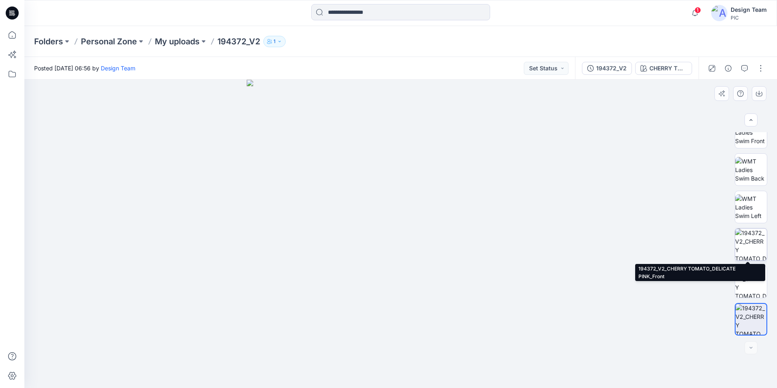
click at [621, 241] on img at bounding box center [751, 244] width 32 height 32
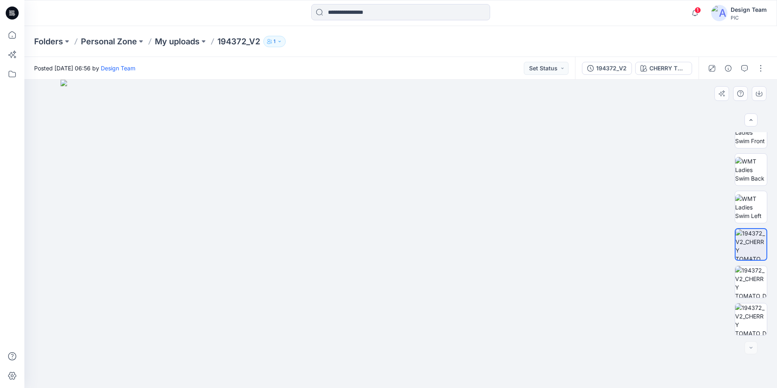
drag, startPoint x: 407, startPoint y: 136, endPoint x: 386, endPoint y: 354, distance: 219.2
click at [398, 339] on img at bounding box center [401, 234] width 680 height 308
drag, startPoint x: 276, startPoint y: 300, endPoint x: 230, endPoint y: 171, distance: 136.8
click at [230, 171] on img at bounding box center [400, 186] width 754 height 404
drag, startPoint x: 475, startPoint y: 148, endPoint x: 444, endPoint y: 224, distance: 82.1
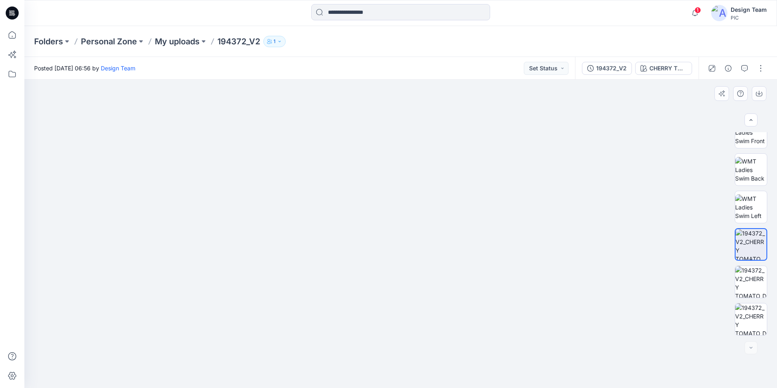
click at [444, 224] on img at bounding box center [325, 144] width 903 height 485
click at [621, 313] on img at bounding box center [751, 319] width 32 height 32
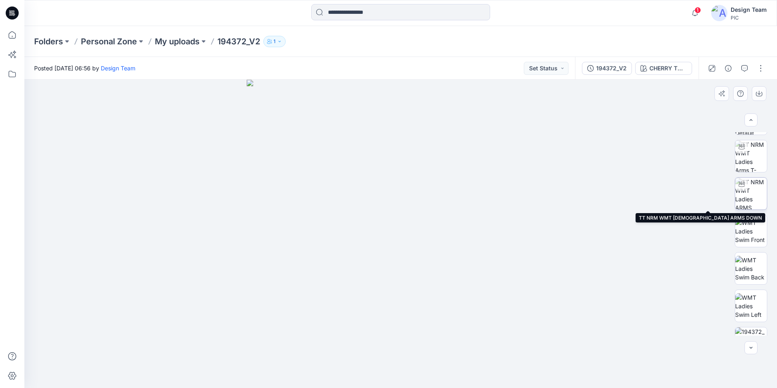
click at [621, 189] on img at bounding box center [751, 194] width 32 height 32
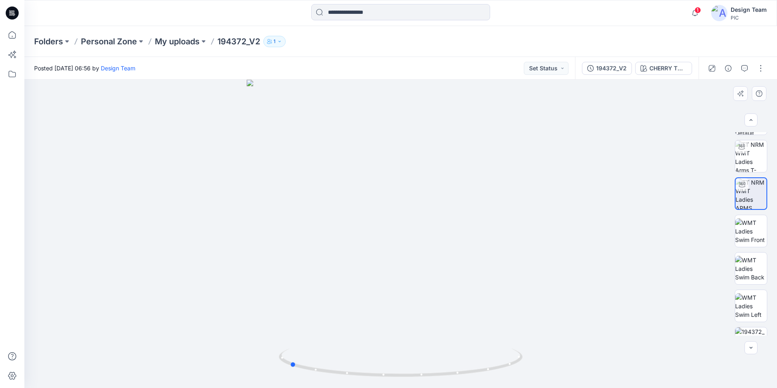
drag, startPoint x: 403, startPoint y: 373, endPoint x: 491, endPoint y: 275, distance: 131.6
click at [537, 339] on div at bounding box center [400, 234] width 753 height 308
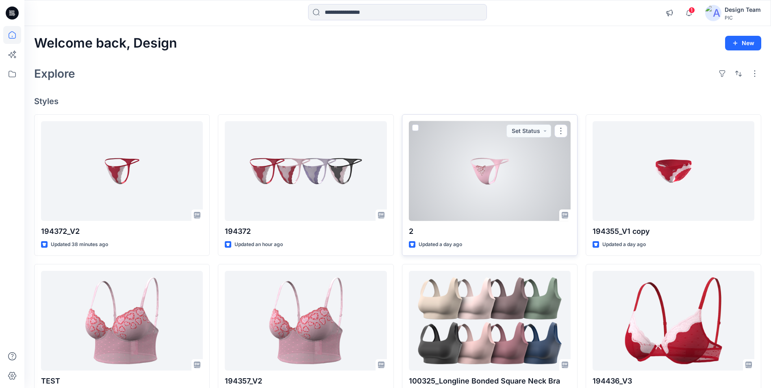
click at [492, 172] on div at bounding box center [490, 171] width 162 height 100
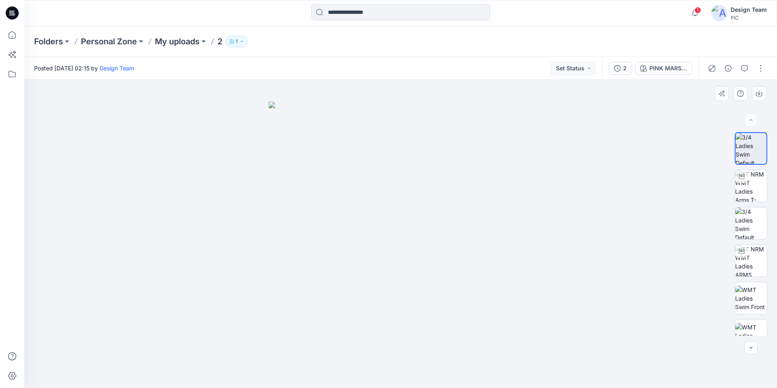
click at [621, 336] on div at bounding box center [400, 234] width 753 height 308
drag, startPoint x: 763, startPoint y: 165, endPoint x: 760, endPoint y: 133, distance: 33.1
click at [621, 262] on div at bounding box center [751, 233] width 33 height 203
click at [621, 160] on img at bounding box center [751, 148] width 31 height 31
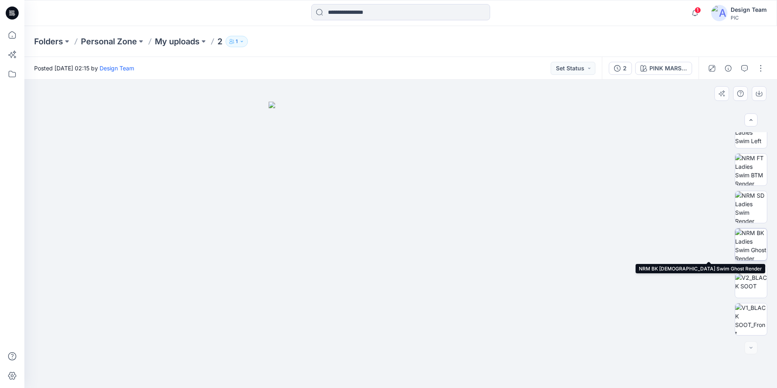
click at [621, 239] on img at bounding box center [751, 244] width 32 height 32
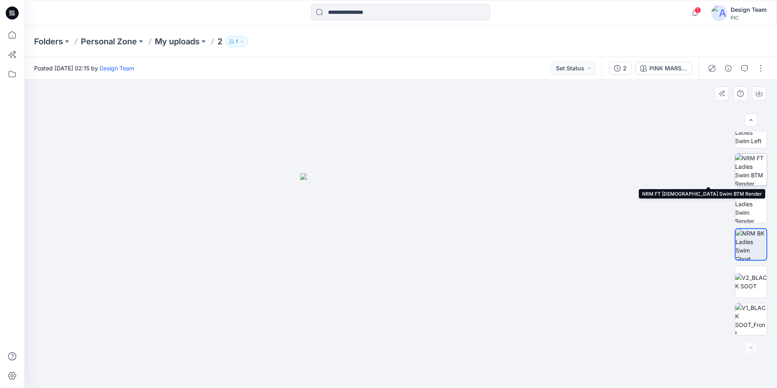
click at [621, 173] on img at bounding box center [751, 170] width 32 height 32
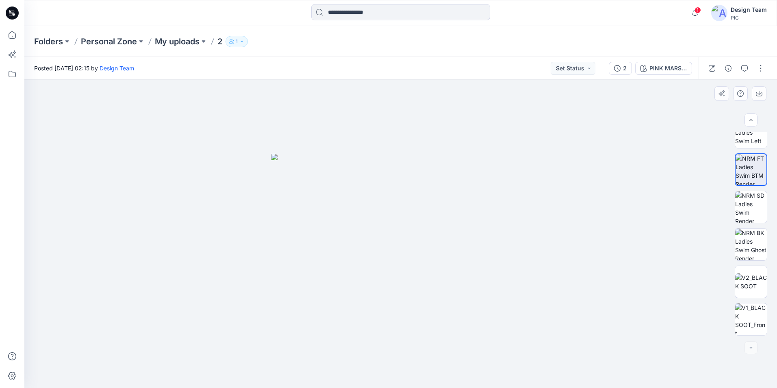
click at [576, 168] on div at bounding box center [400, 234] width 753 height 308
click at [345, 170] on img at bounding box center [400, 271] width 259 height 234
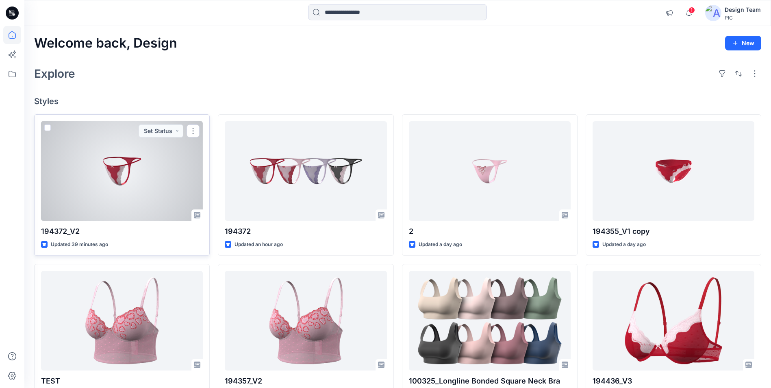
click at [155, 159] on div at bounding box center [122, 171] width 162 height 100
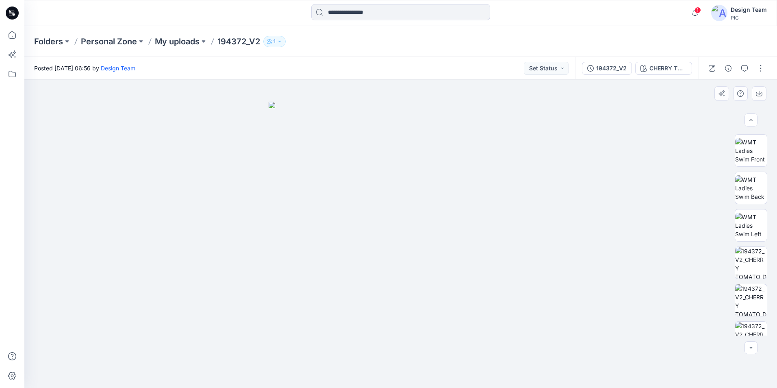
scroll to position [128, 0]
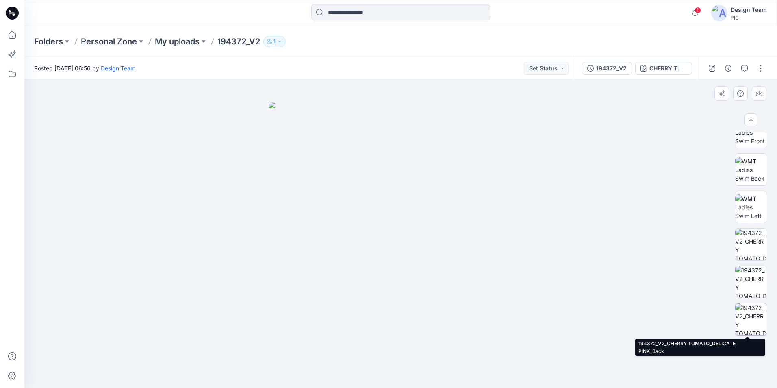
click at [621, 312] on img at bounding box center [751, 319] width 32 height 32
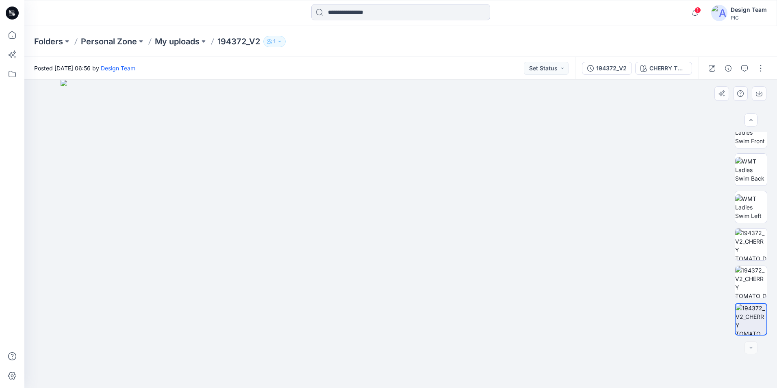
drag, startPoint x: 383, startPoint y: 116, endPoint x: 393, endPoint y: 387, distance: 271.7
click at [393, 339] on html "1 Notifications Your style 194372_V2 is ready 18 minutes ago Your style 194372 …" at bounding box center [388, 194] width 777 height 388
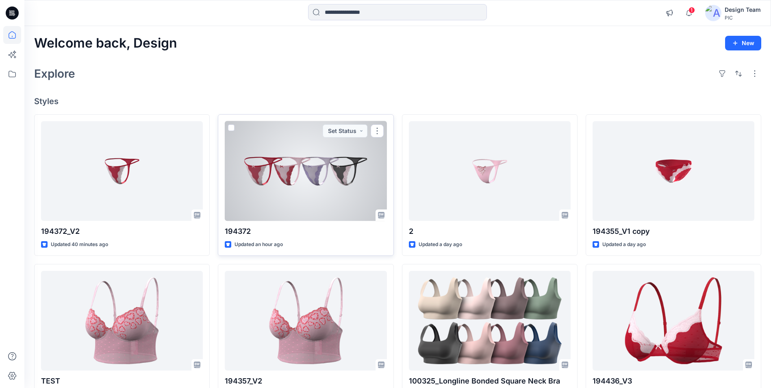
click at [314, 187] on div at bounding box center [306, 171] width 162 height 100
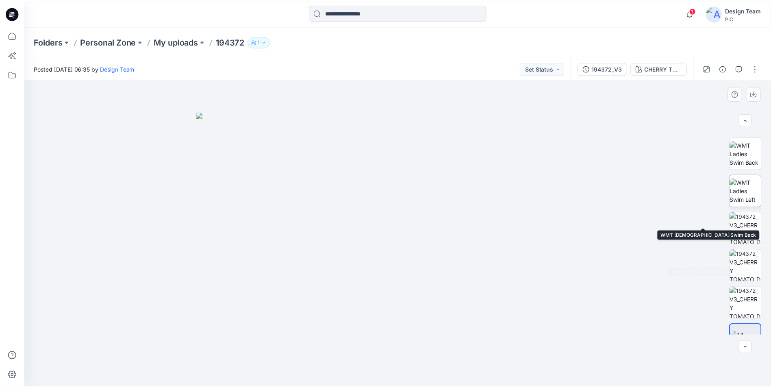
scroll to position [166, 0]
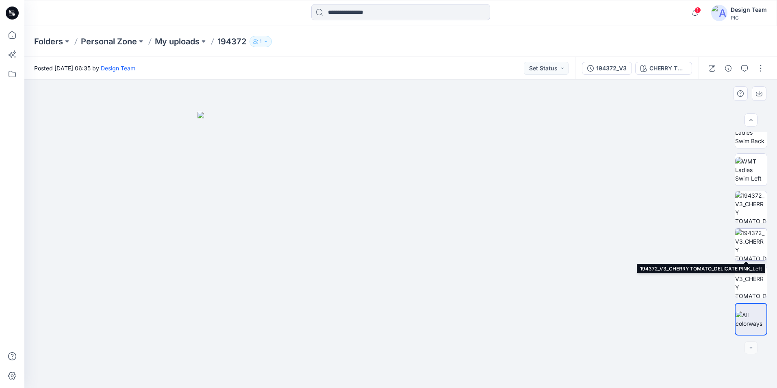
click at [621, 244] on img at bounding box center [751, 244] width 32 height 32
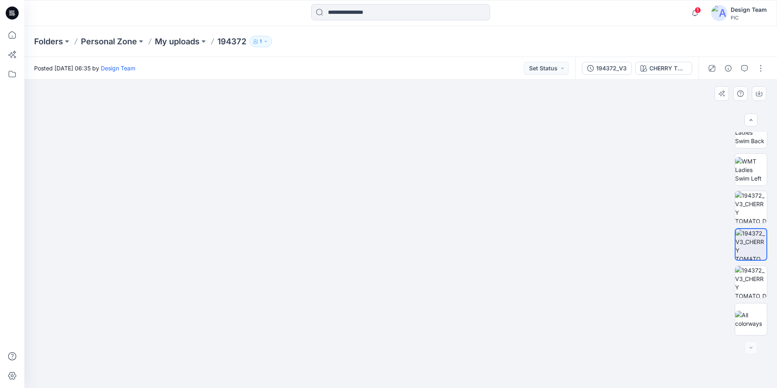
drag, startPoint x: 576, startPoint y: 370, endPoint x: 589, endPoint y: 234, distance: 136.0
click at [593, 233] on img at bounding box center [401, 56] width 754 height 664
click at [621, 288] on img at bounding box center [751, 282] width 32 height 32
drag, startPoint x: 418, startPoint y: 327, endPoint x: 428, endPoint y: 67, distance: 260.8
click at [428, 67] on div "Posted [DATE] 06:35 by Design Team Set Status 194372_V3 CHERRY TOMATO_DELICATE …" at bounding box center [400, 222] width 753 height 331
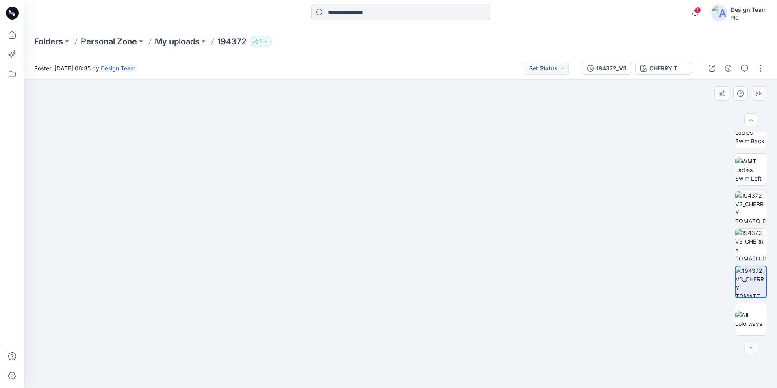
drag, startPoint x: 446, startPoint y: 148, endPoint x: 364, endPoint y: 294, distance: 168.2
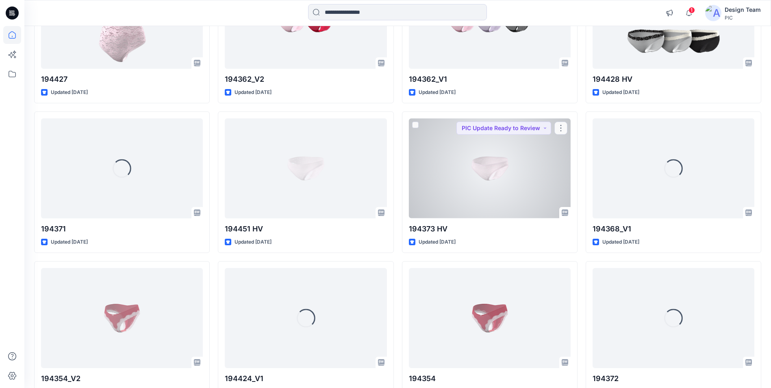
scroll to position [2734, 0]
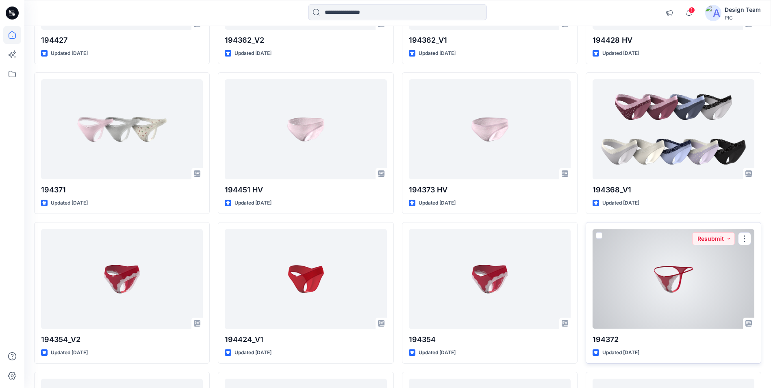
click at [621, 270] on div at bounding box center [674, 279] width 162 height 100
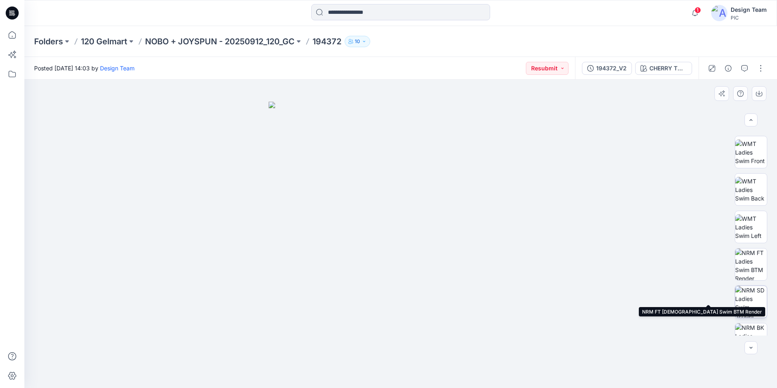
scroll to position [128, 0]
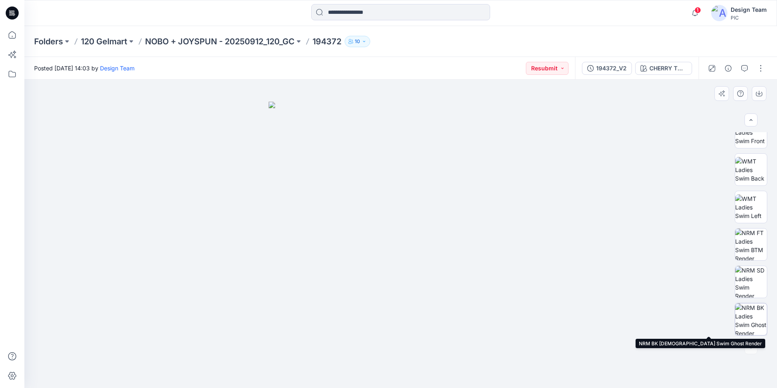
click at [621, 319] on img at bounding box center [751, 319] width 32 height 32
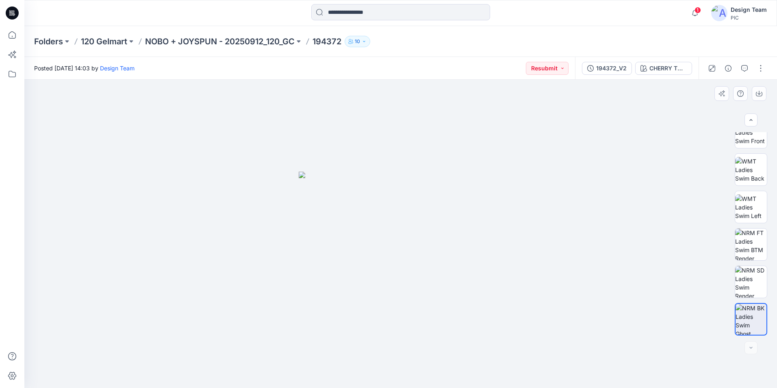
drag, startPoint x: 524, startPoint y: 274, endPoint x: 493, endPoint y: 271, distance: 31.5
click at [524, 274] on div at bounding box center [400, 234] width 753 height 308
click at [621, 309] on img at bounding box center [751, 319] width 31 height 31
click at [621, 284] on img at bounding box center [751, 282] width 32 height 32
click at [403, 269] on img at bounding box center [401, 278] width 159 height 220
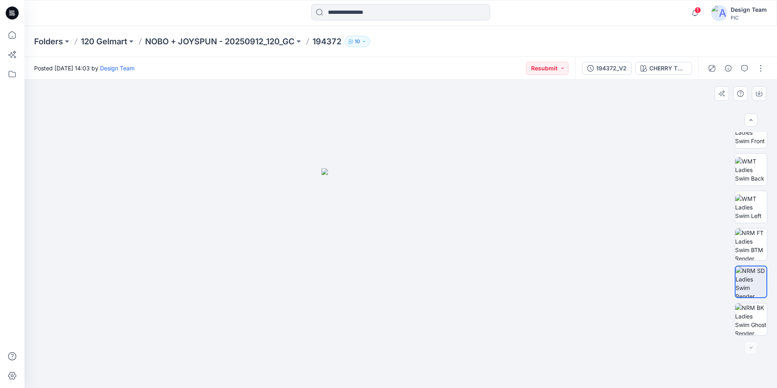
click at [612, 241] on div at bounding box center [400, 234] width 753 height 308
click at [621, 246] on img at bounding box center [751, 244] width 32 height 32
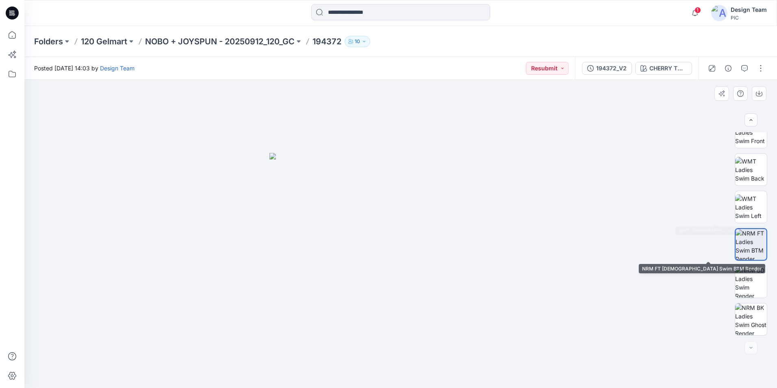
drag, startPoint x: 745, startPoint y: 215, endPoint x: 767, endPoint y: 231, distance: 27.6
click at [621, 233] on div at bounding box center [751, 233] width 33 height 203
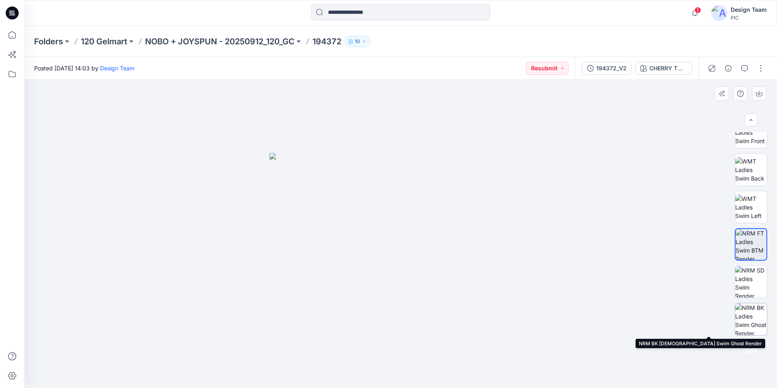
click at [621, 319] on img at bounding box center [751, 319] width 32 height 32
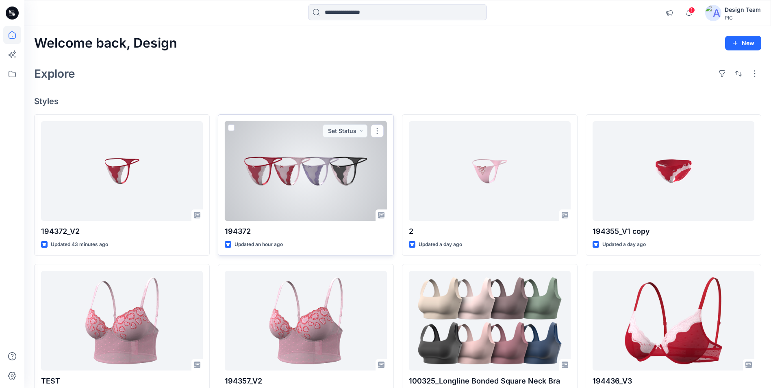
click at [300, 192] on div at bounding box center [306, 171] width 162 height 100
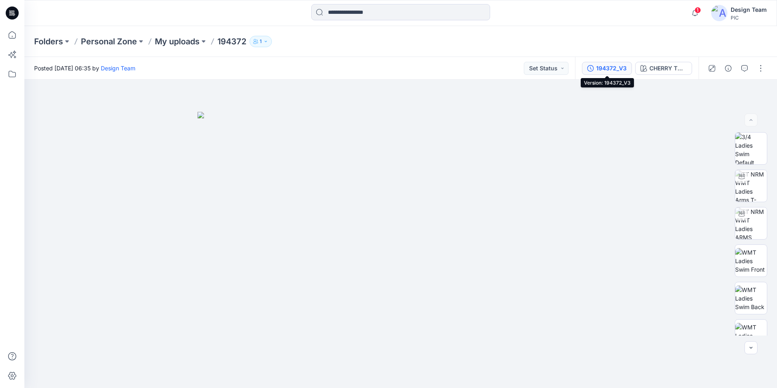
click at [615, 67] on div "194372_V3" at bounding box center [611, 68] width 30 height 9
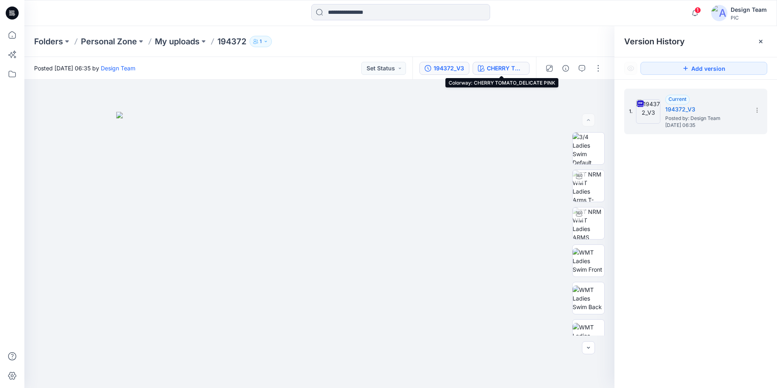
click at [499, 70] on div "CHERRY TOMATO_DELICATE PINK" at bounding box center [505, 68] width 37 height 9
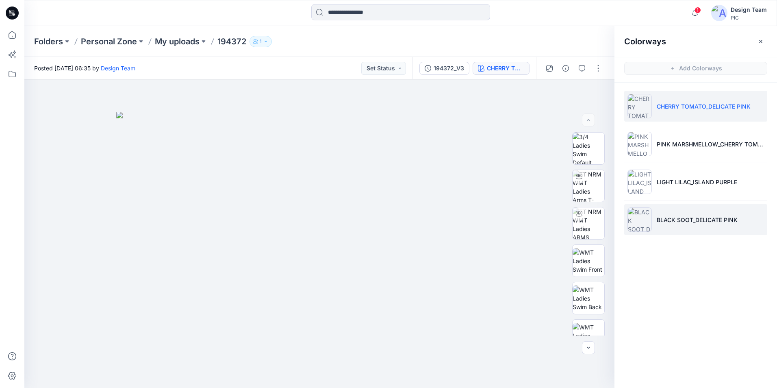
click at [621, 218] on img at bounding box center [640, 219] width 24 height 24
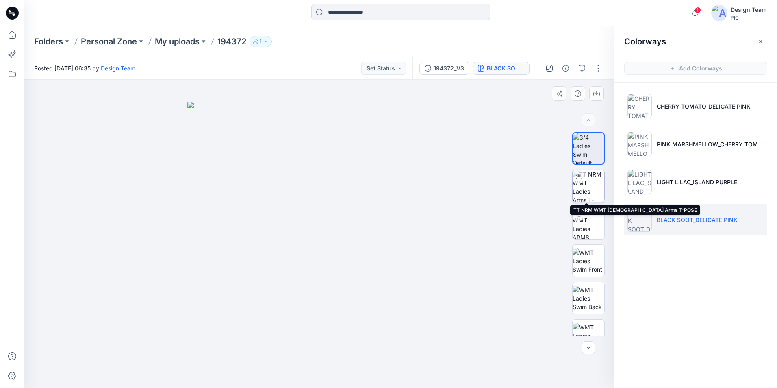
click at [587, 196] on img at bounding box center [589, 186] width 32 height 32
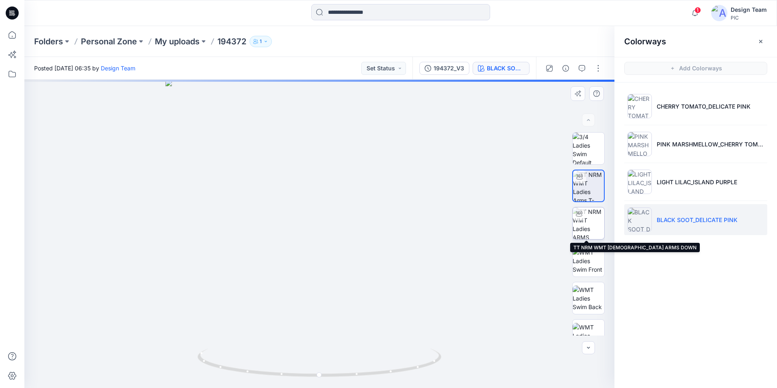
click at [585, 220] on img at bounding box center [589, 223] width 32 height 32
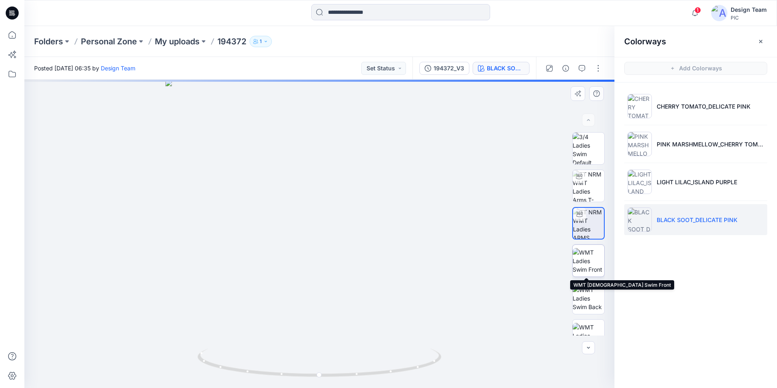
click at [593, 267] on img at bounding box center [589, 261] width 32 height 26
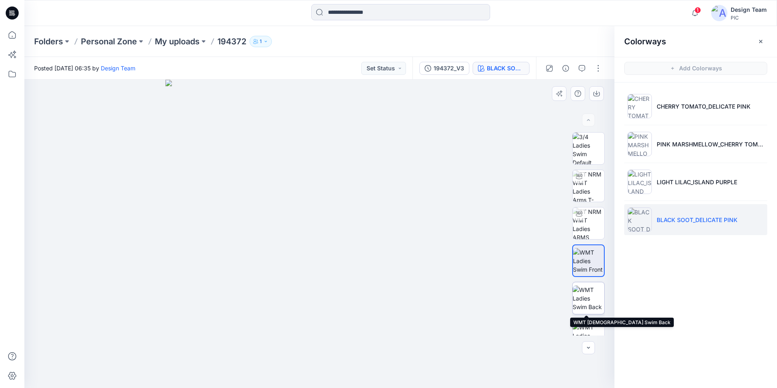
click at [579, 294] on img at bounding box center [589, 298] width 32 height 26
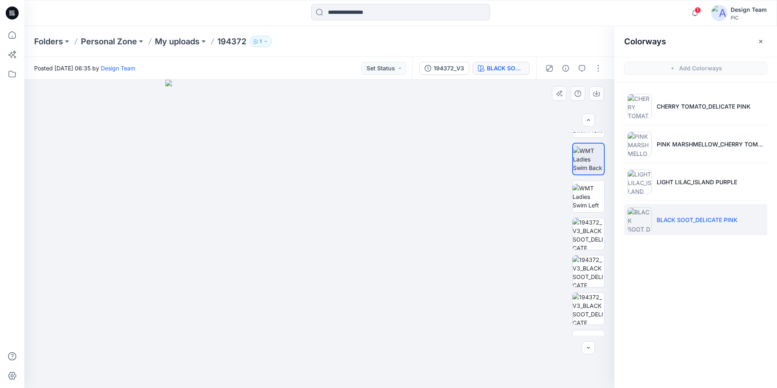
scroll to position [166, 0]
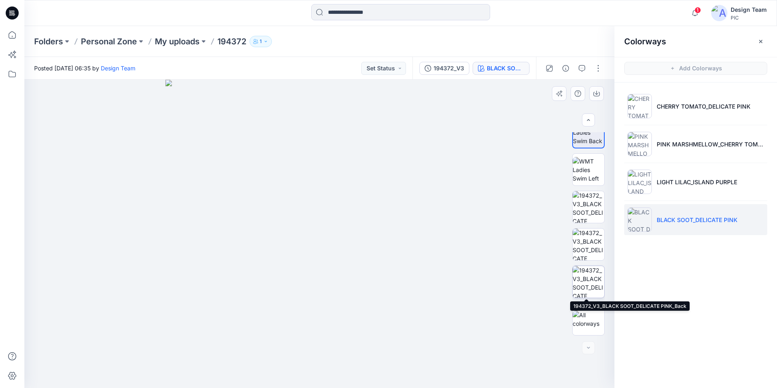
click at [586, 272] on img at bounding box center [589, 282] width 32 height 32
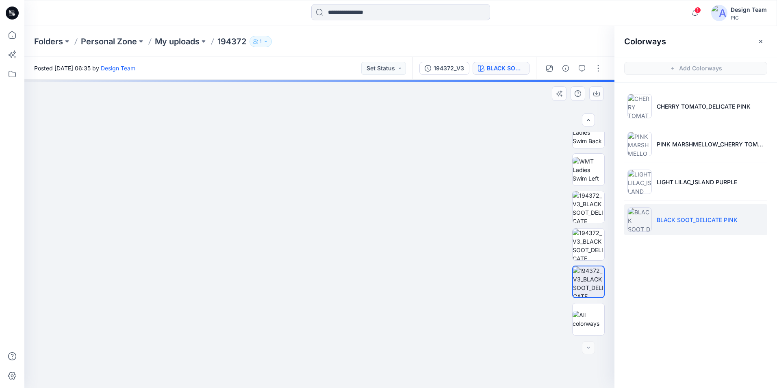
drag, startPoint x: 324, startPoint y: 310, endPoint x: 323, endPoint y: 228, distance: 82.1
click at [323, 228] on img at bounding box center [320, 108] width 606 height 560
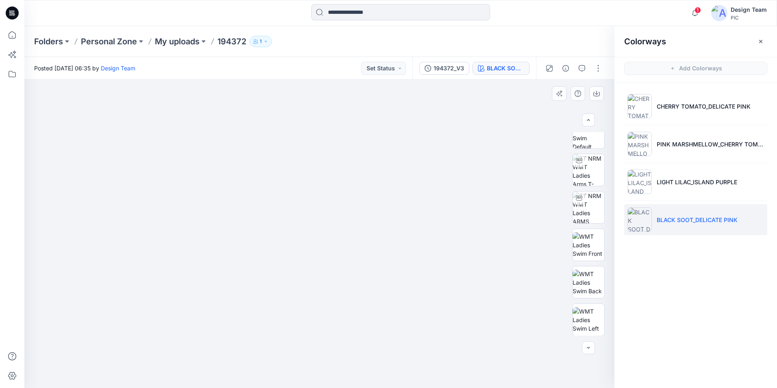
scroll to position [0, 0]
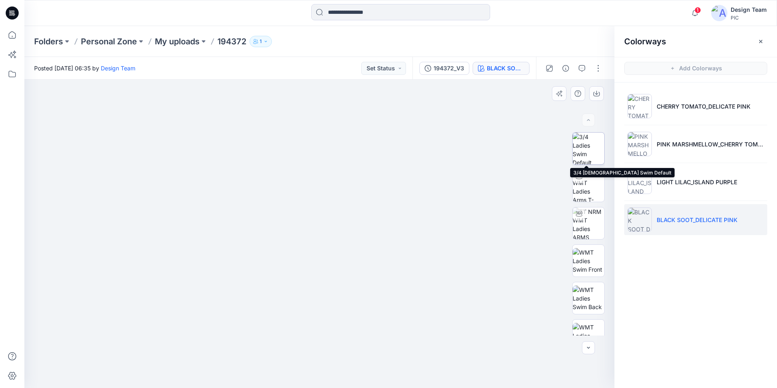
click at [583, 149] on img at bounding box center [589, 149] width 32 height 32
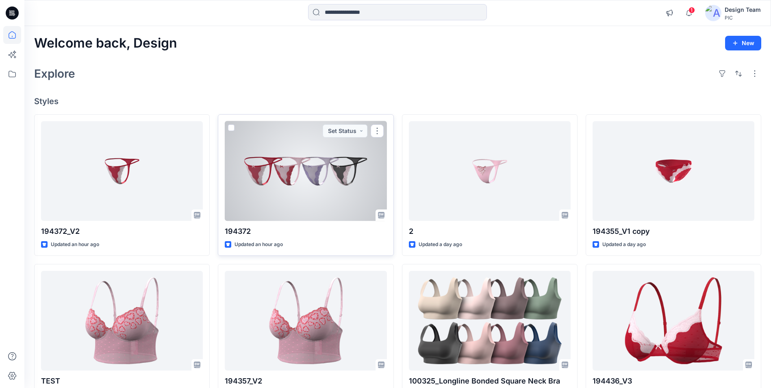
click at [298, 187] on div at bounding box center [306, 171] width 162 height 100
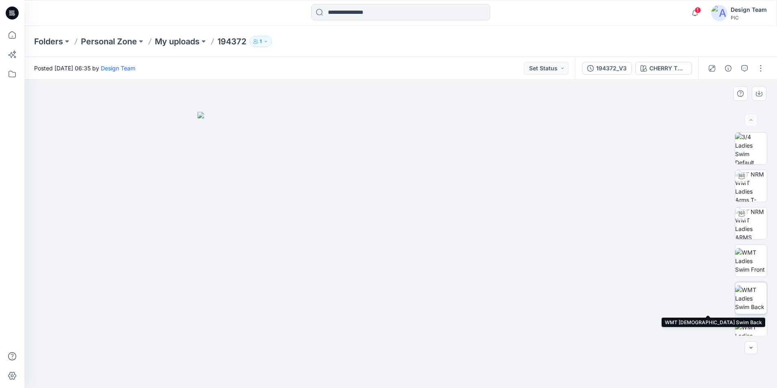
click at [621, 310] on img at bounding box center [751, 298] width 32 height 26
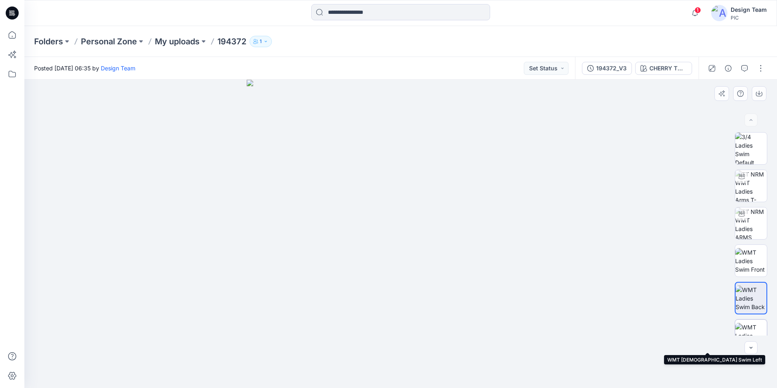
click at [621, 330] on img at bounding box center [751, 336] width 32 height 26
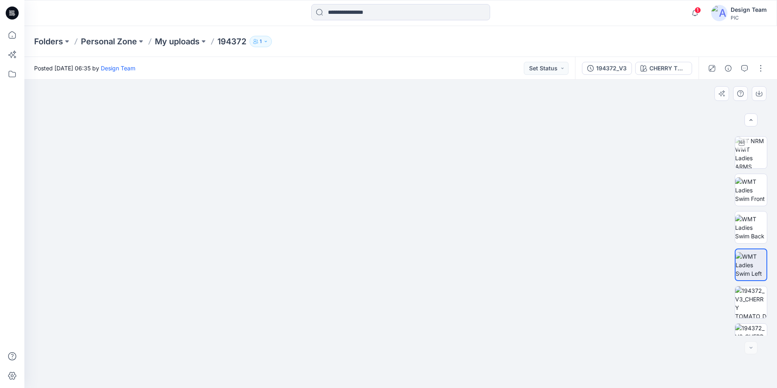
scroll to position [166, 0]
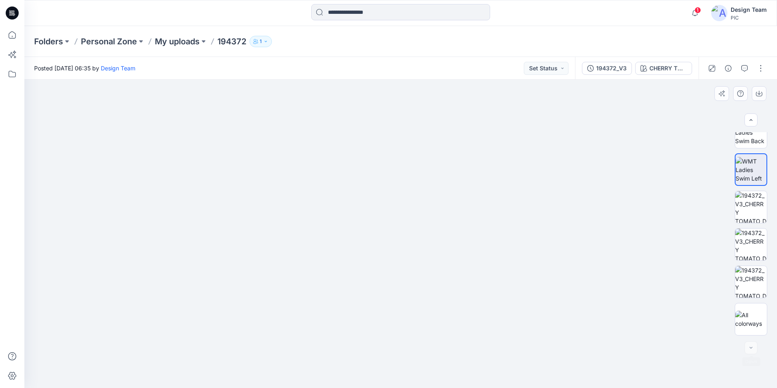
click at [621, 339] on div at bounding box center [751, 347] width 13 height 13
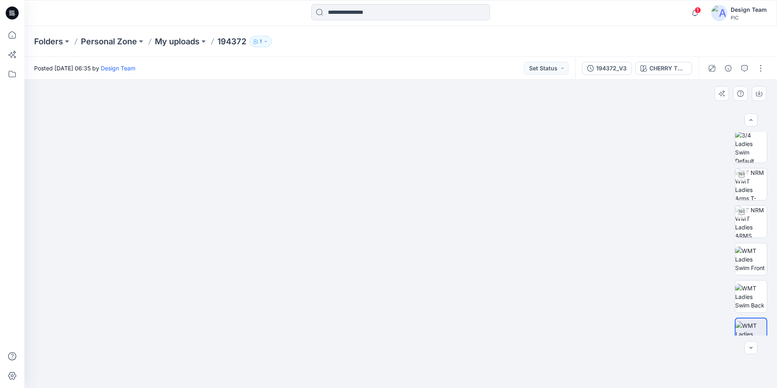
scroll to position [0, 0]
click at [621, 229] on img at bounding box center [751, 223] width 32 height 32
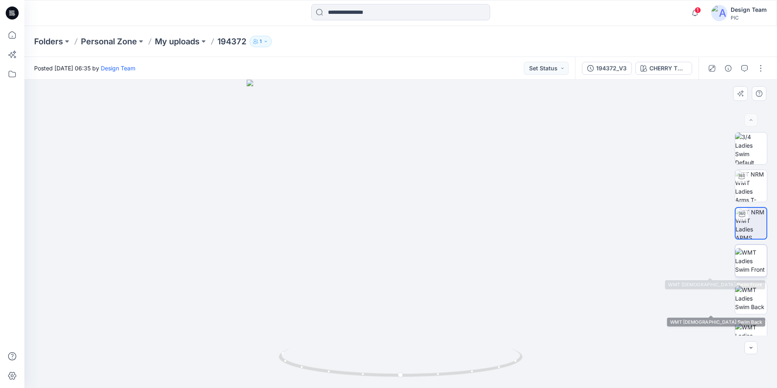
click at [621, 269] on img at bounding box center [751, 261] width 32 height 26
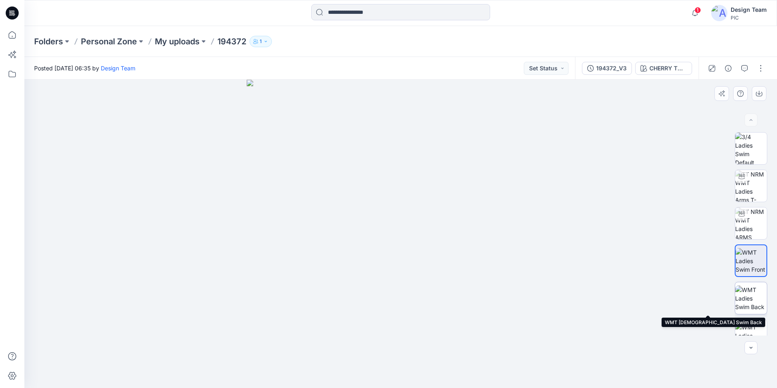
click at [621, 300] on img at bounding box center [751, 298] width 32 height 26
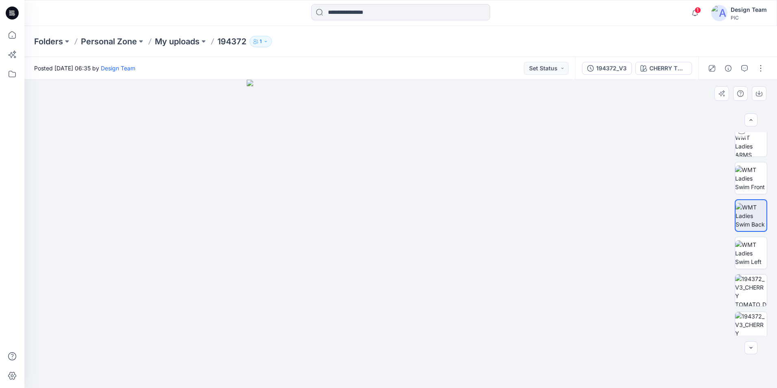
scroll to position [166, 0]
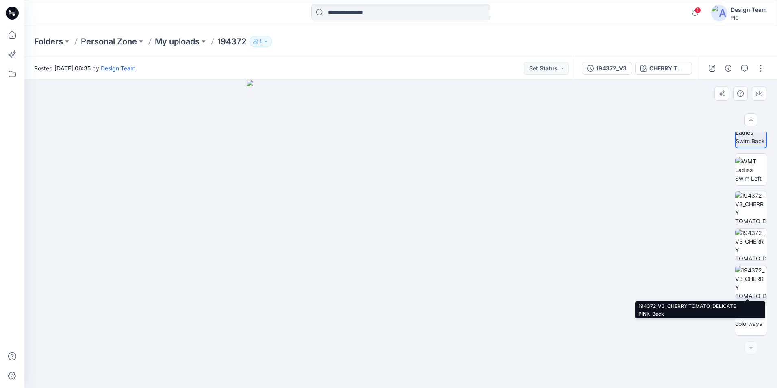
click at [621, 274] on img at bounding box center [751, 282] width 32 height 32
